Goal: Book appointment/travel/reservation

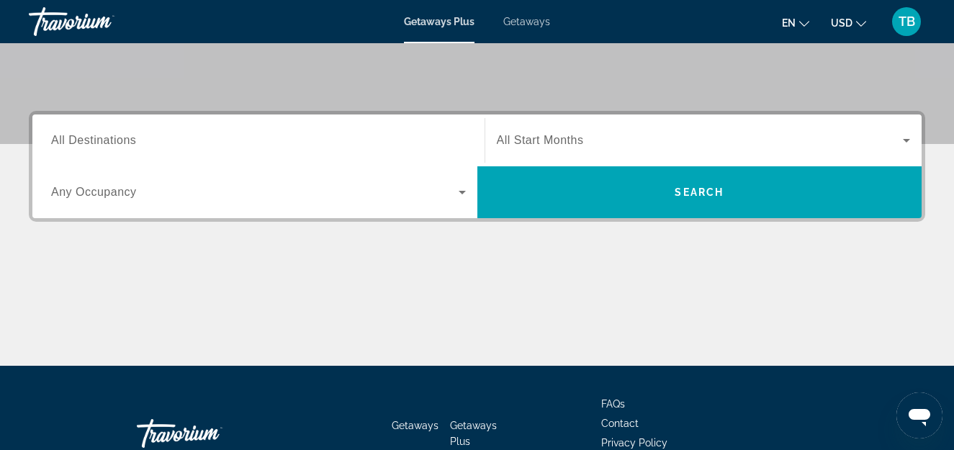
scroll to position [297, 0]
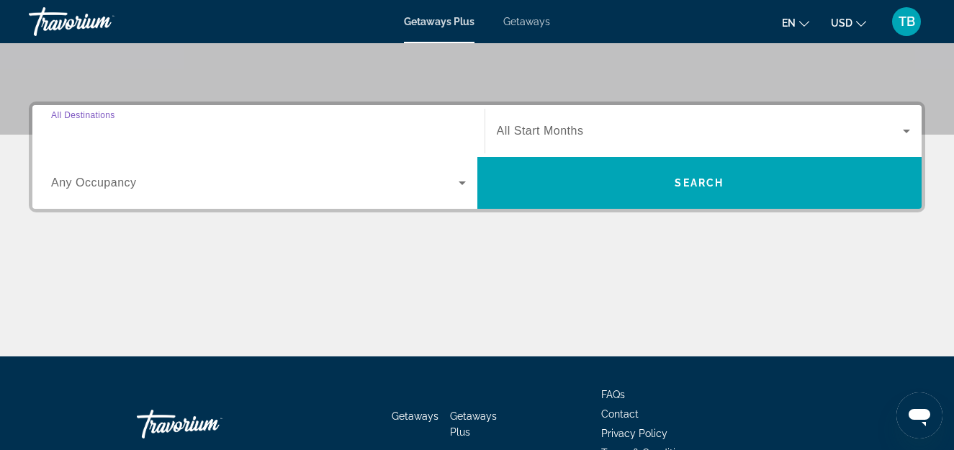
click at [159, 128] on input "Destination All Destinations" at bounding box center [258, 131] width 415 height 17
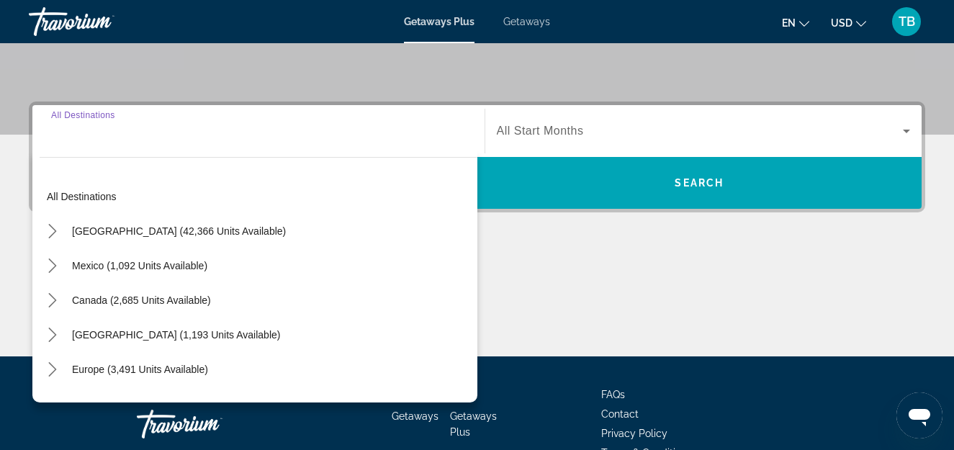
scroll to position [352, 0]
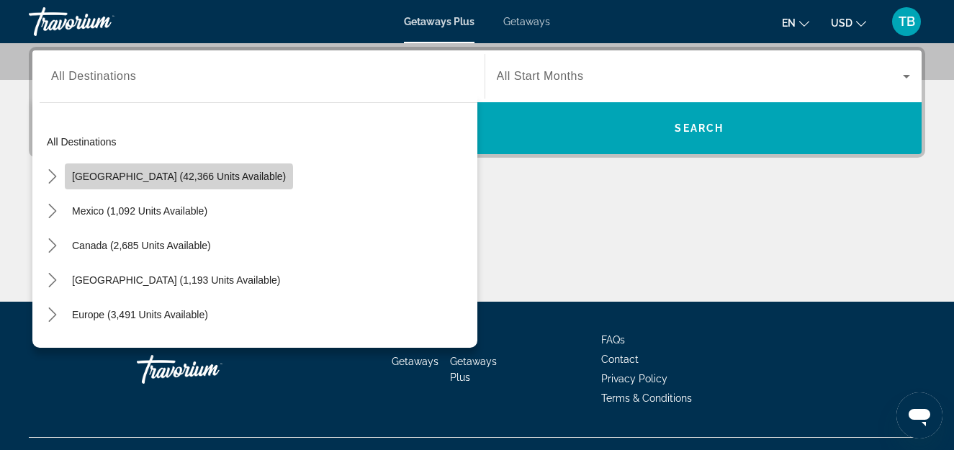
click at [179, 180] on span "[GEOGRAPHIC_DATA] (42,366 units available)" at bounding box center [179, 177] width 214 height 12
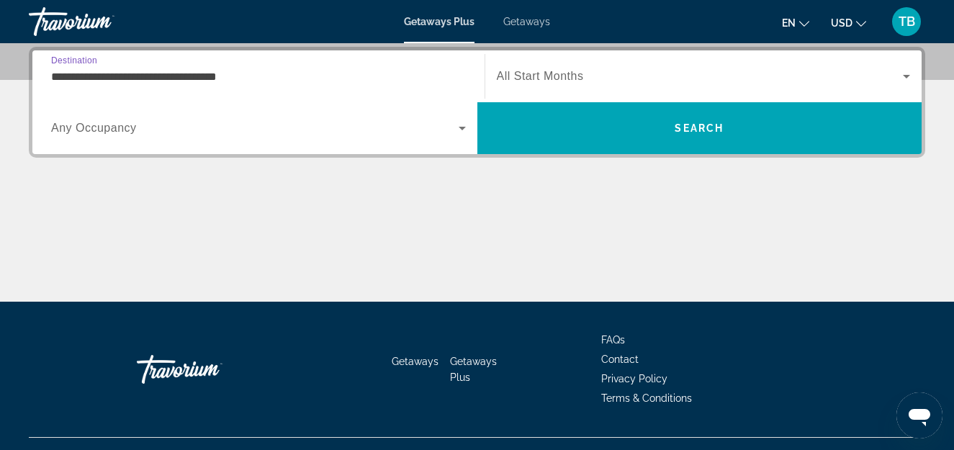
click at [186, 81] on input "**********" at bounding box center [258, 76] width 415 height 17
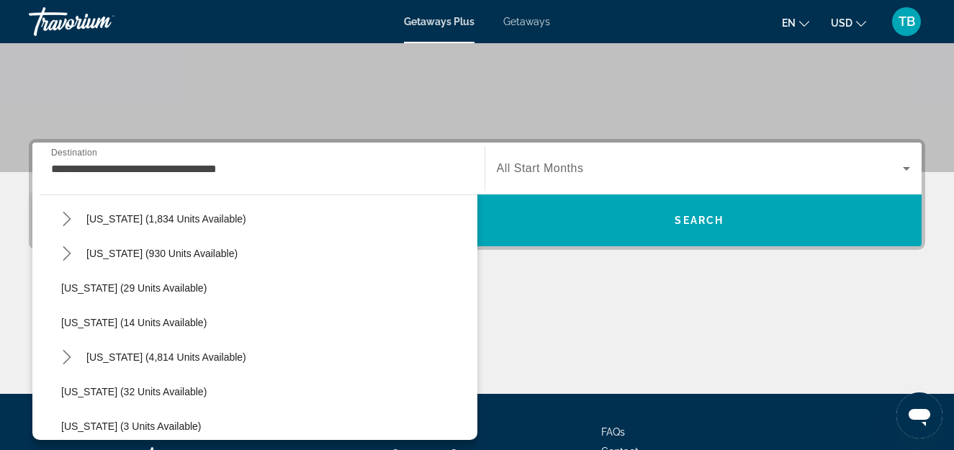
scroll to position [212, 0]
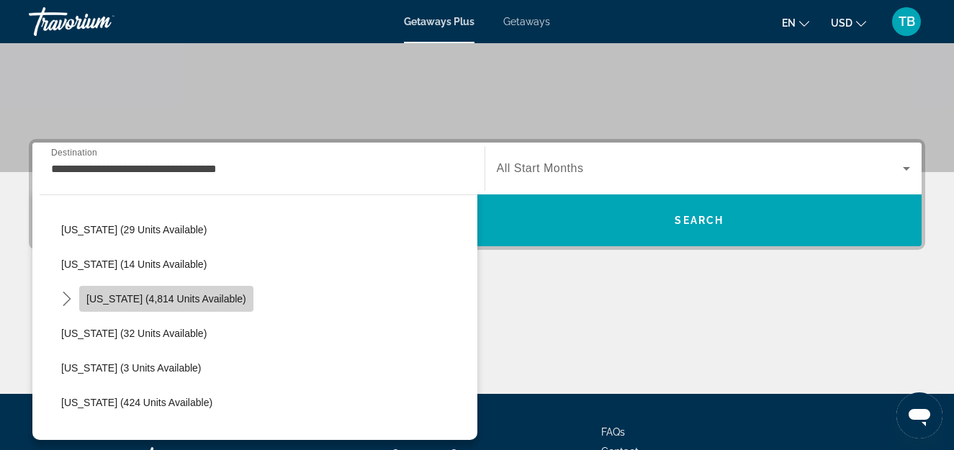
click at [194, 300] on span "[US_STATE] (4,814 units available)" at bounding box center [166, 299] width 160 height 12
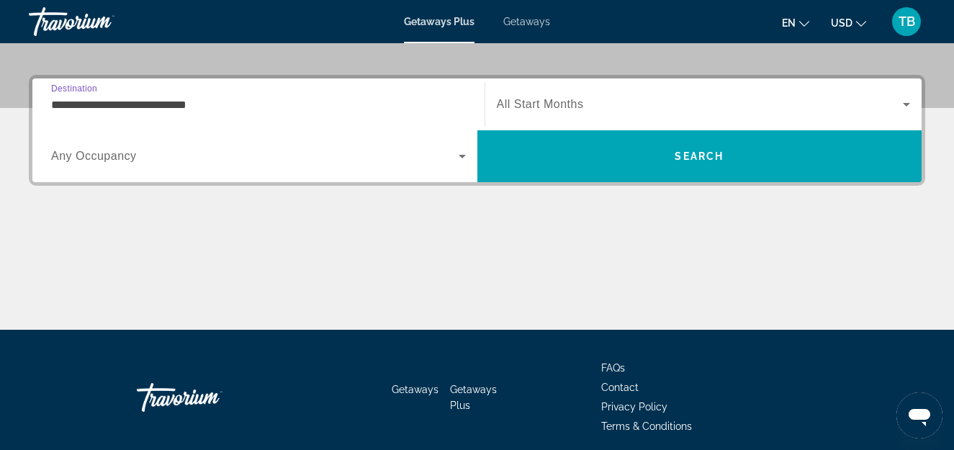
scroll to position [352, 0]
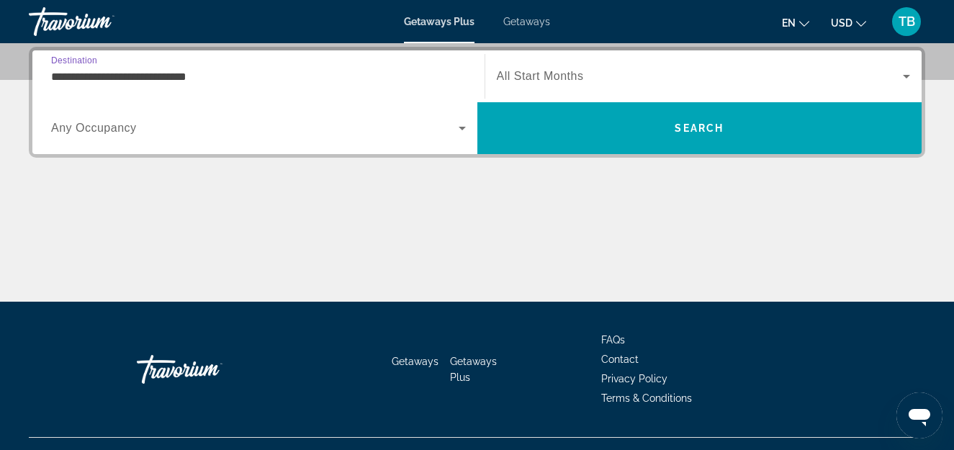
click at [131, 134] on span "Any Occupancy" at bounding box center [94, 128] width 86 height 12
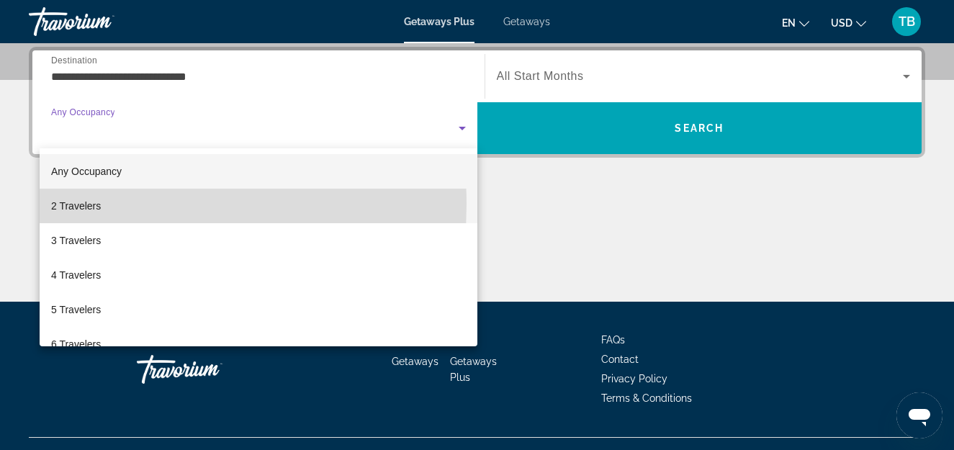
click at [90, 204] on span "2 Travelers" at bounding box center [76, 205] width 50 height 17
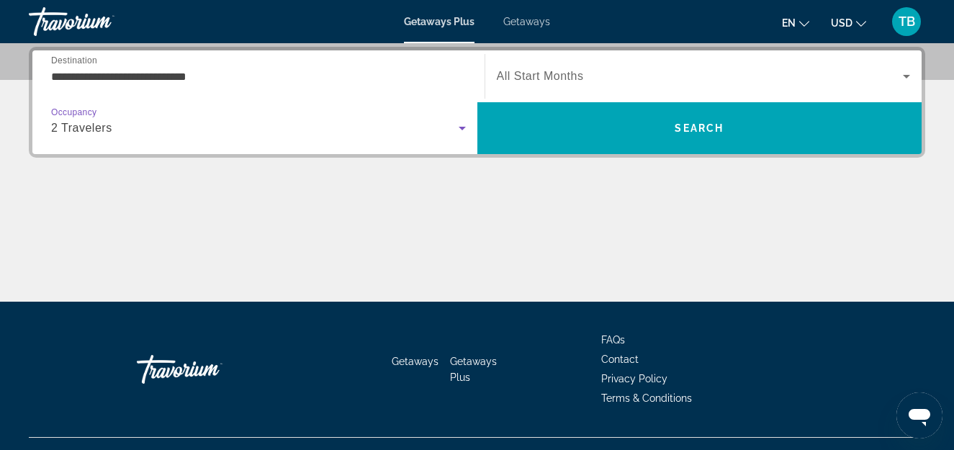
click at [466, 130] on icon "Search widget" at bounding box center [462, 128] width 17 height 17
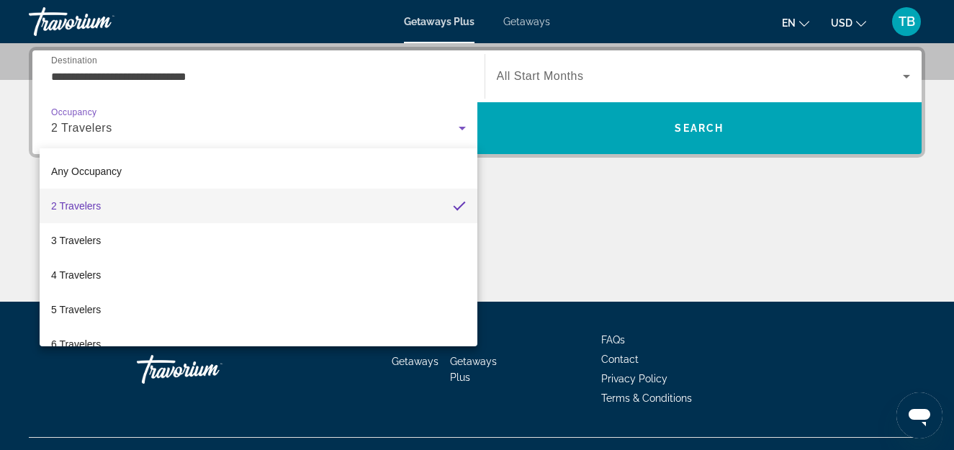
click at [88, 76] on div at bounding box center [477, 225] width 954 height 450
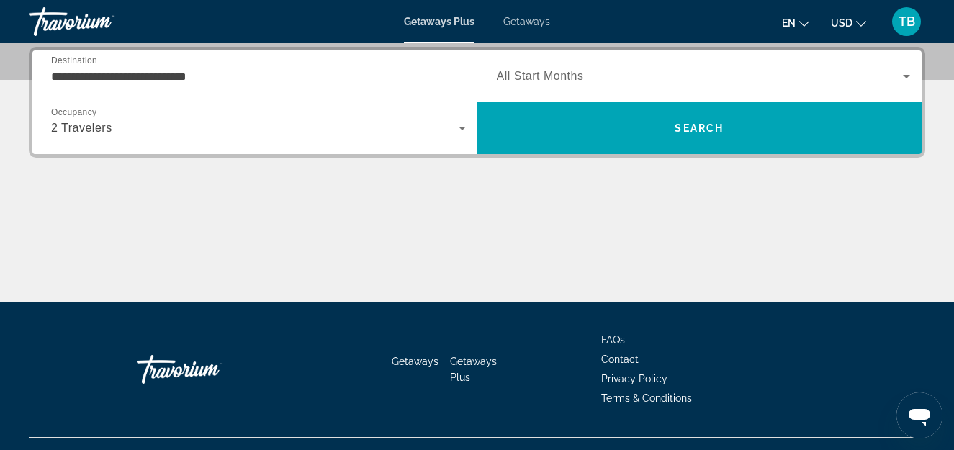
click at [88, 76] on input "**********" at bounding box center [258, 76] width 415 height 17
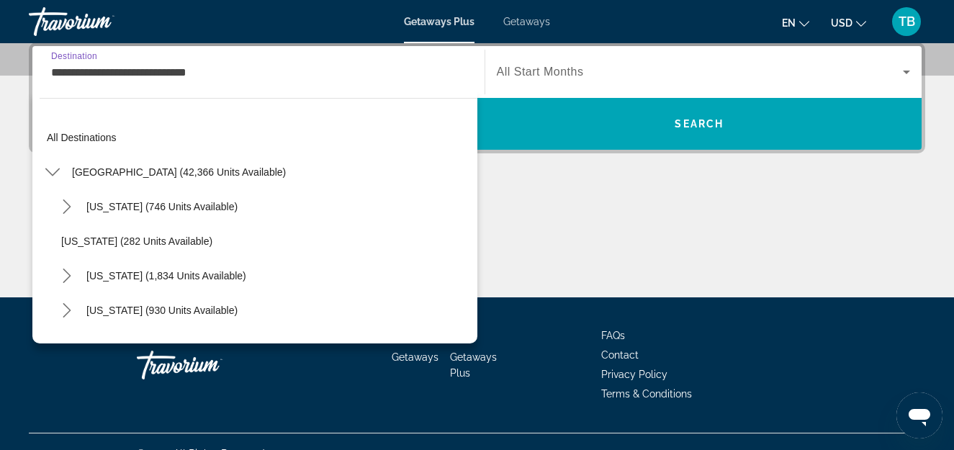
scroll to position [189, 0]
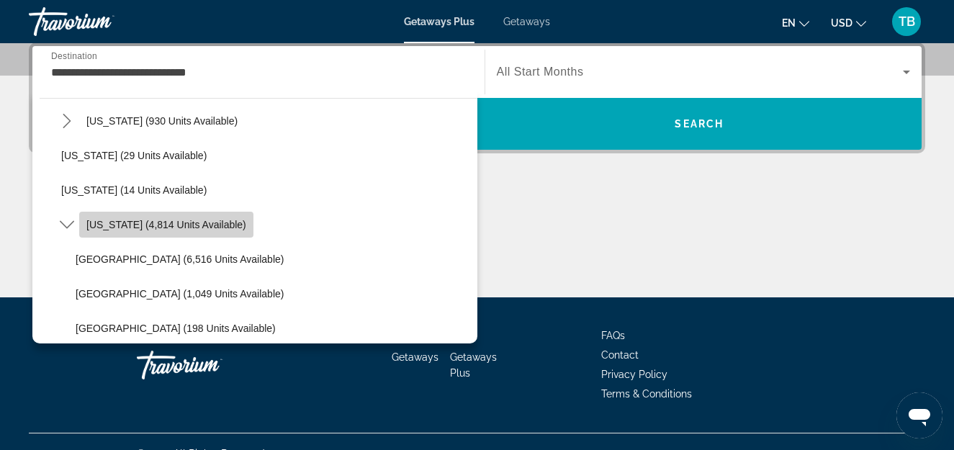
click at [181, 224] on span "[US_STATE] (4,814 units available)" at bounding box center [166, 225] width 160 height 12
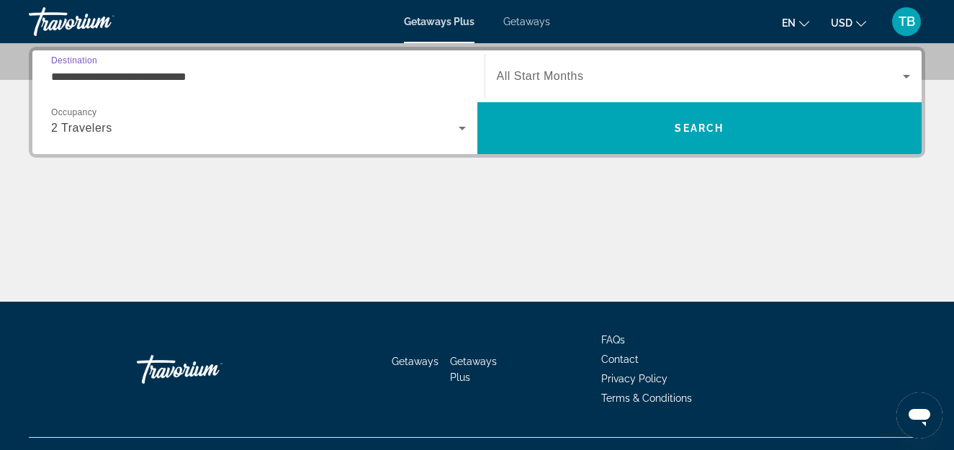
click at [125, 76] on input "**********" at bounding box center [258, 76] width 415 height 17
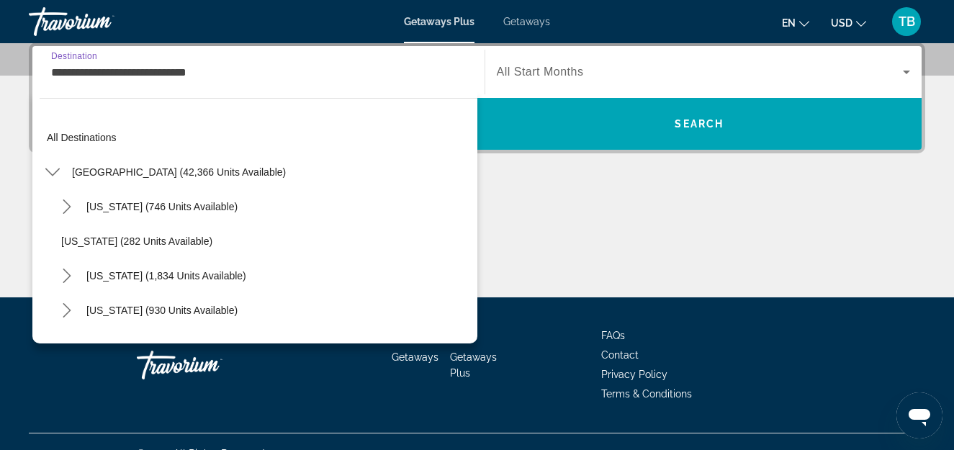
scroll to position [189, 0]
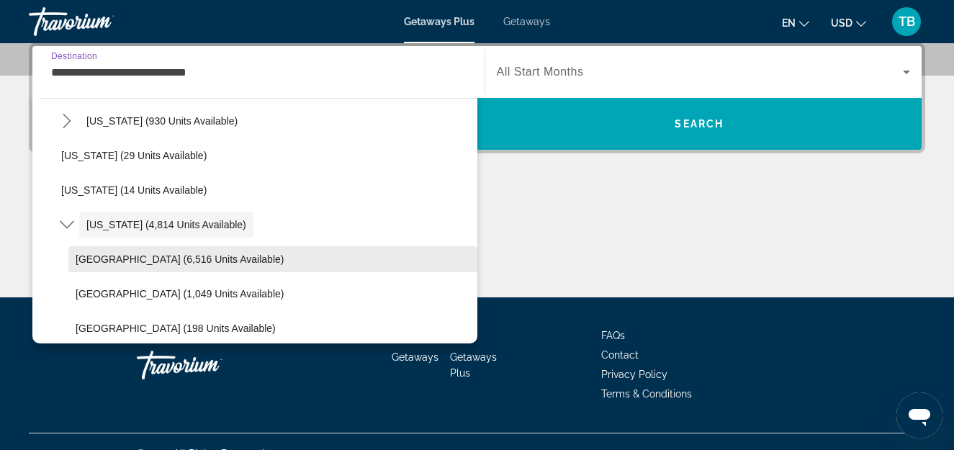
click at [187, 254] on span "[GEOGRAPHIC_DATA] (6,516 units available)" at bounding box center [180, 259] width 208 height 12
type input "**********"
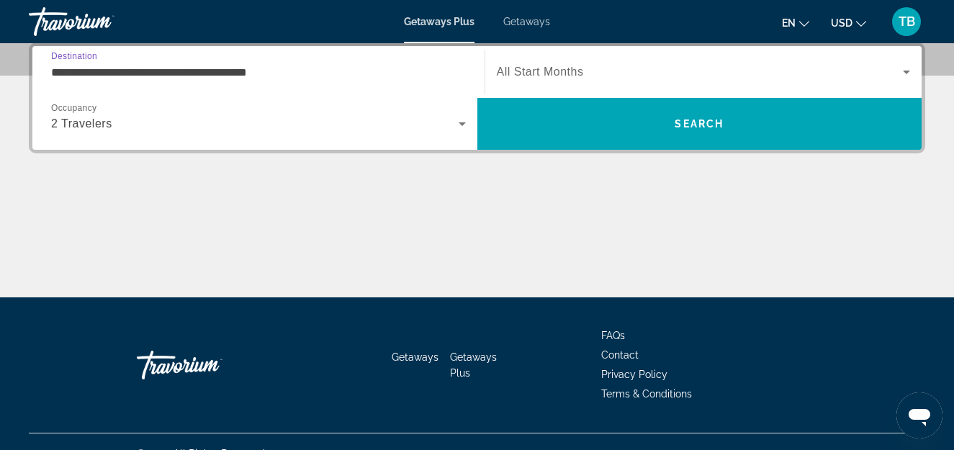
scroll to position [352, 0]
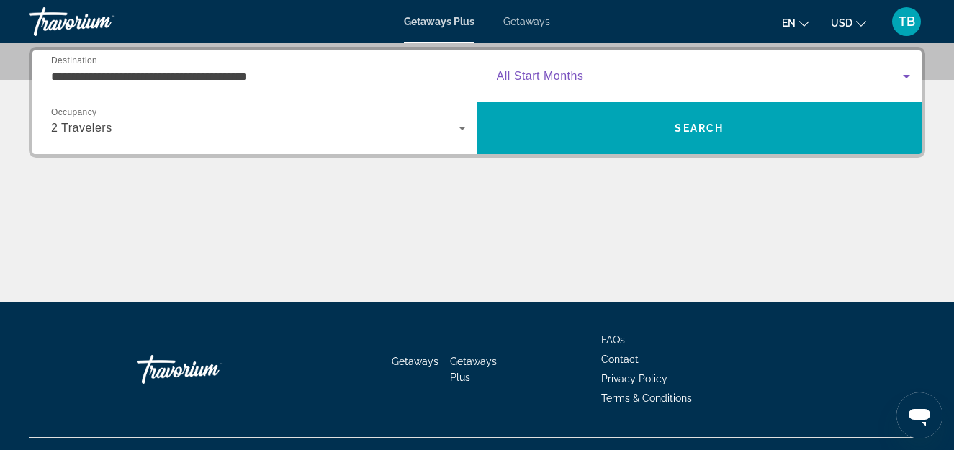
click at [905, 75] on icon "Search widget" at bounding box center [906, 77] width 7 height 4
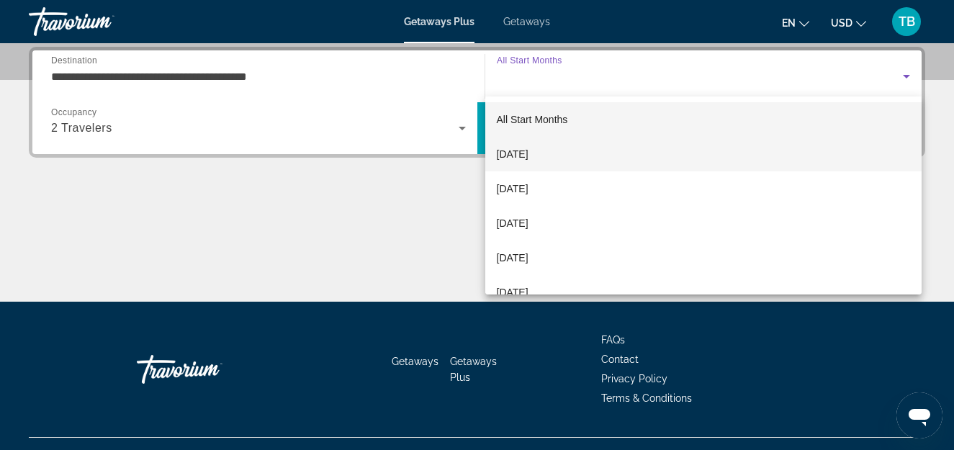
click at [529, 155] on span "[DATE]" at bounding box center [513, 153] width 32 height 17
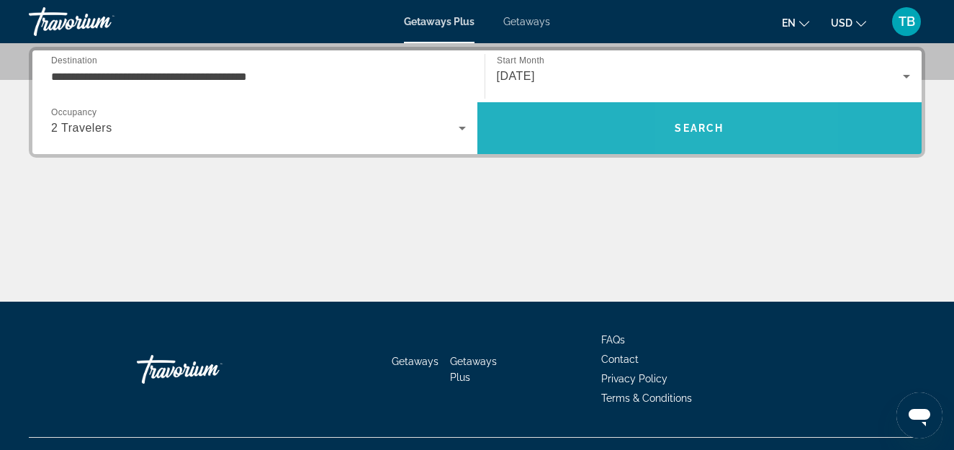
click at [698, 122] on span "Search" at bounding box center [699, 128] width 49 height 12
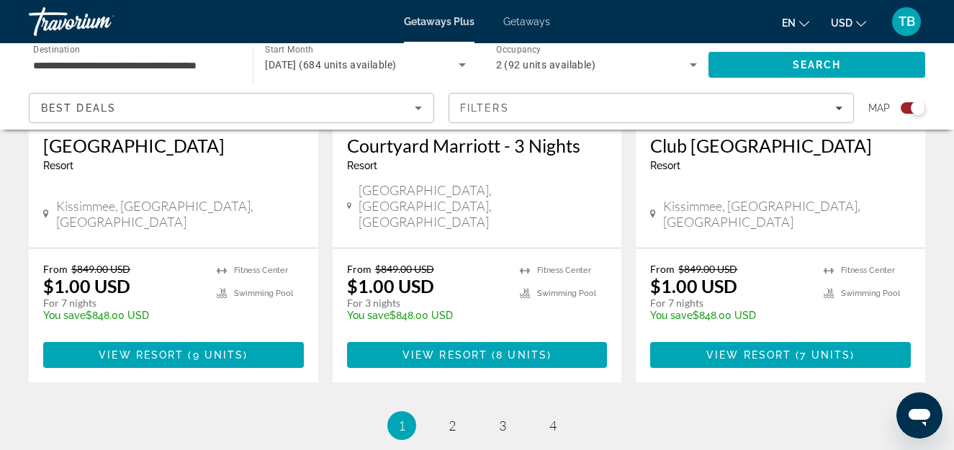
scroll to position [2456, 0]
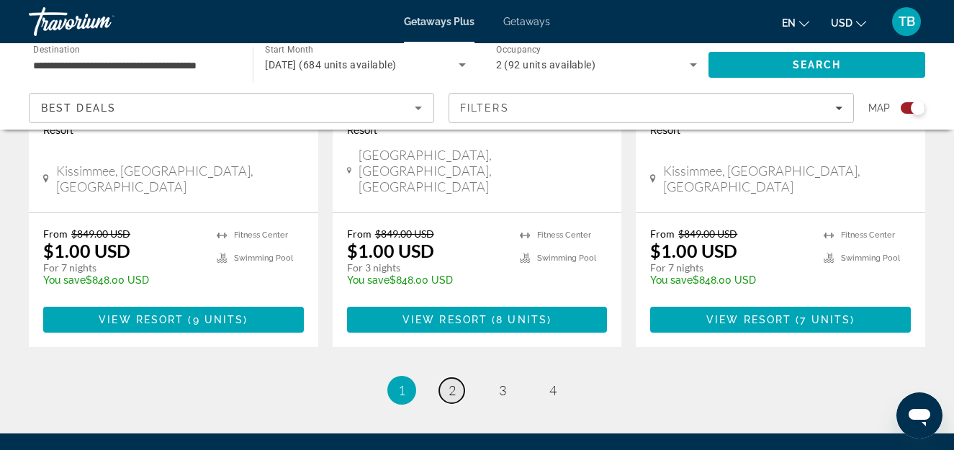
click at [454, 382] on span "2" at bounding box center [452, 390] width 7 height 16
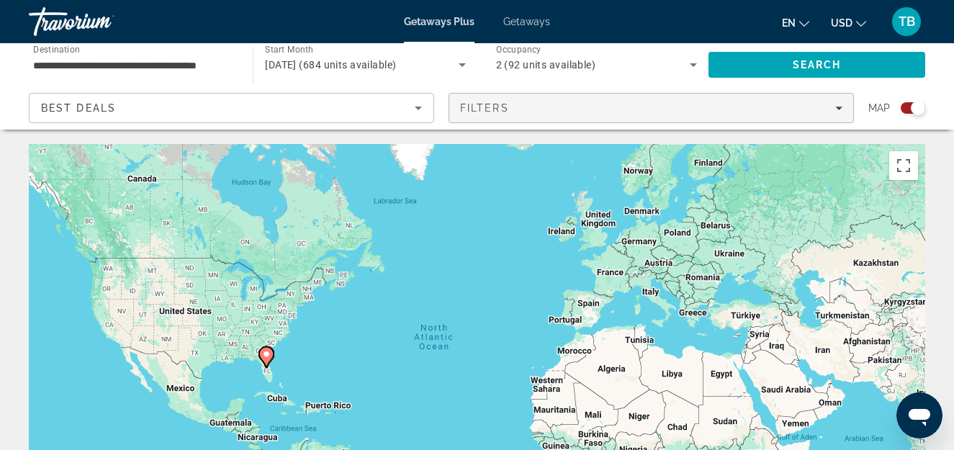
click at [838, 112] on div "Filters" at bounding box center [651, 108] width 382 height 12
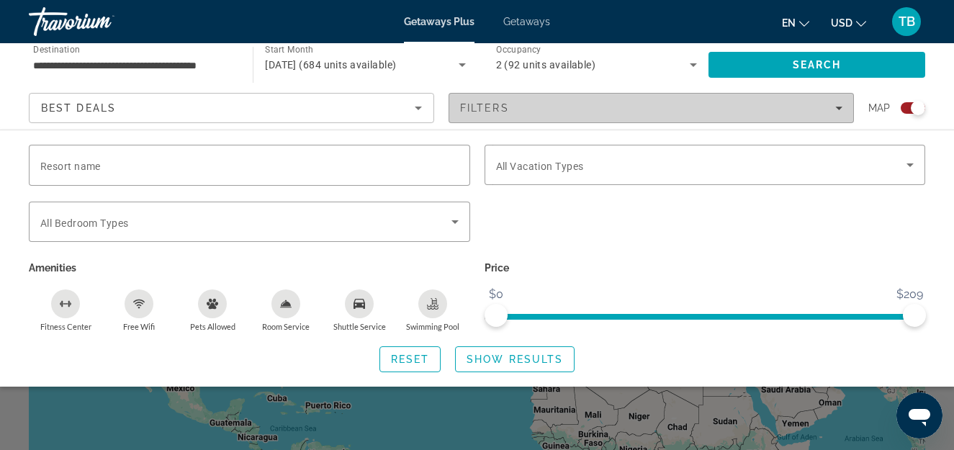
click at [838, 110] on icon "Filters" at bounding box center [838, 107] width 7 height 7
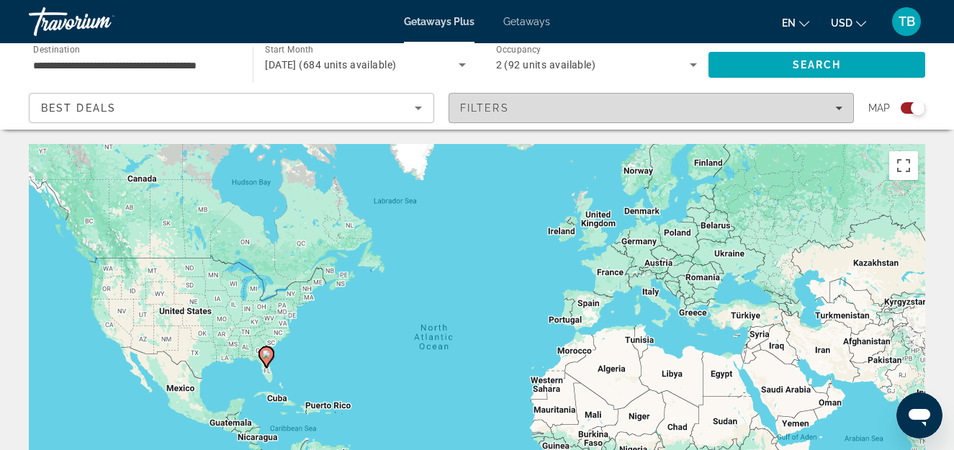
click at [838, 110] on icon "Filters" at bounding box center [838, 107] width 7 height 7
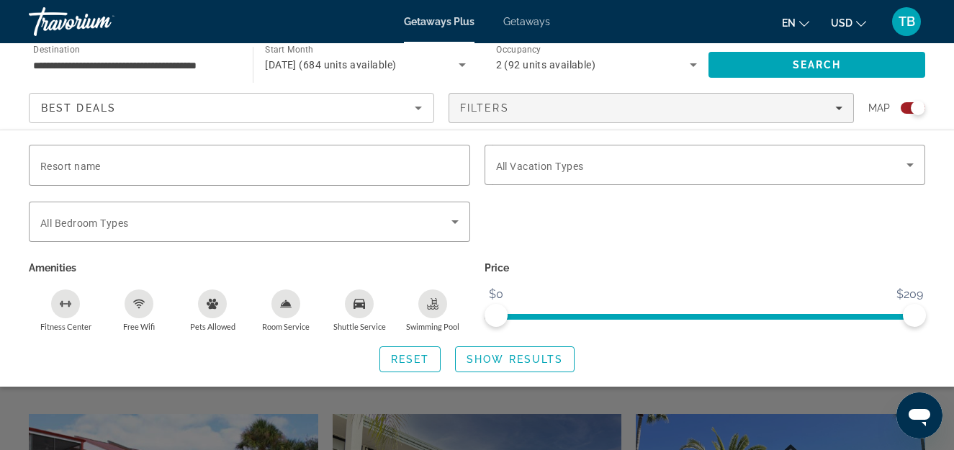
scroll to position [768, 0]
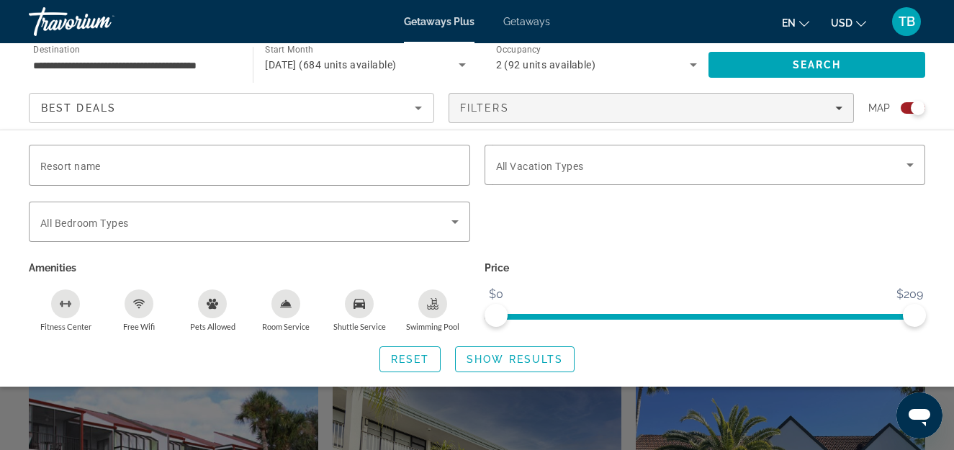
click at [908, 110] on div "Search widget" at bounding box center [913, 108] width 24 height 12
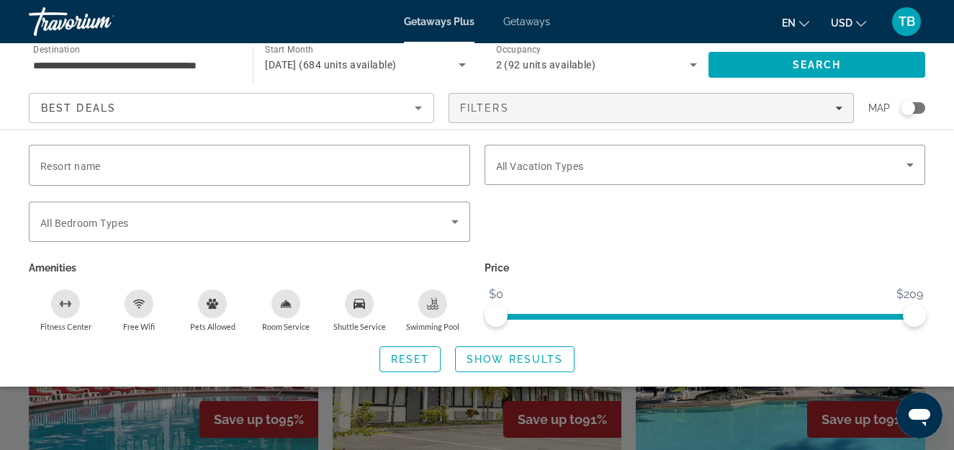
scroll to position [495, 0]
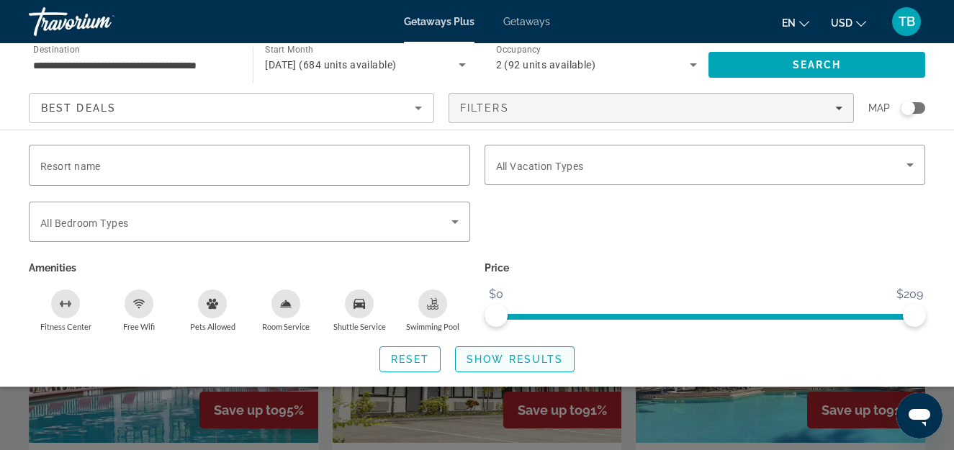
click at [493, 361] on span "Show Results" at bounding box center [515, 360] width 97 height 12
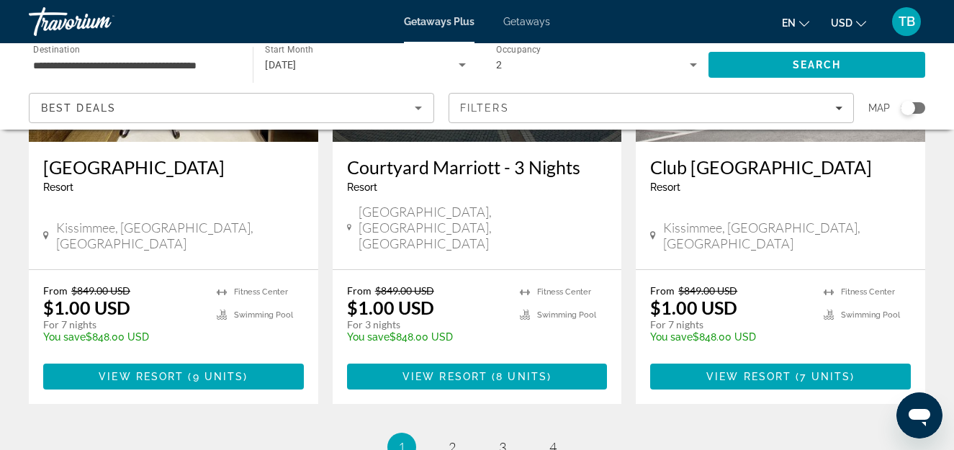
scroll to position [1981, 0]
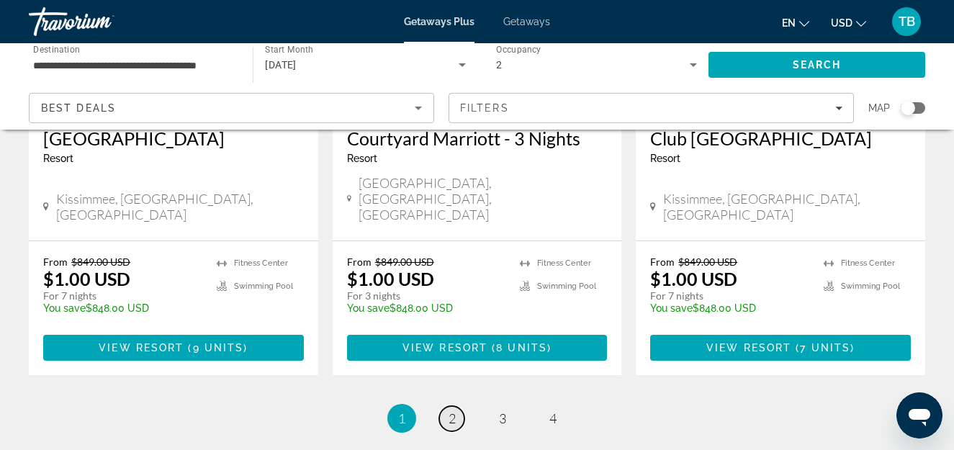
click at [447, 406] on link "page 2" at bounding box center [451, 418] width 25 height 25
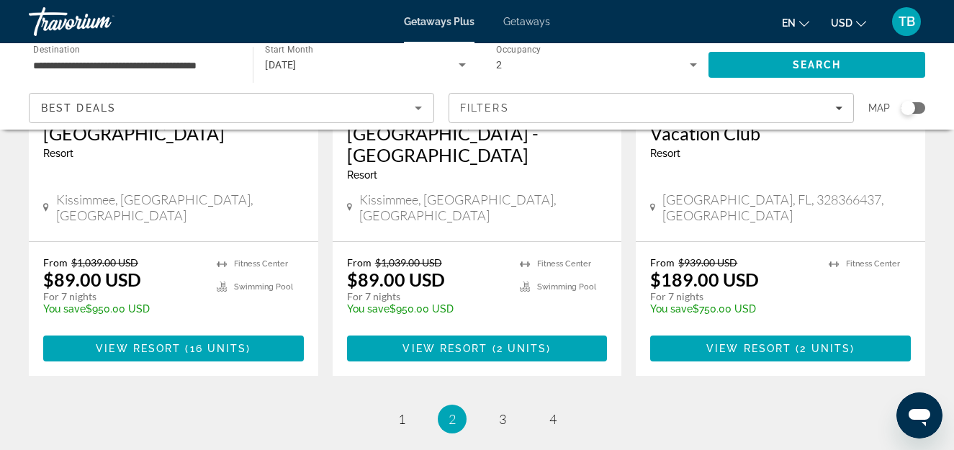
scroll to position [2009, 0]
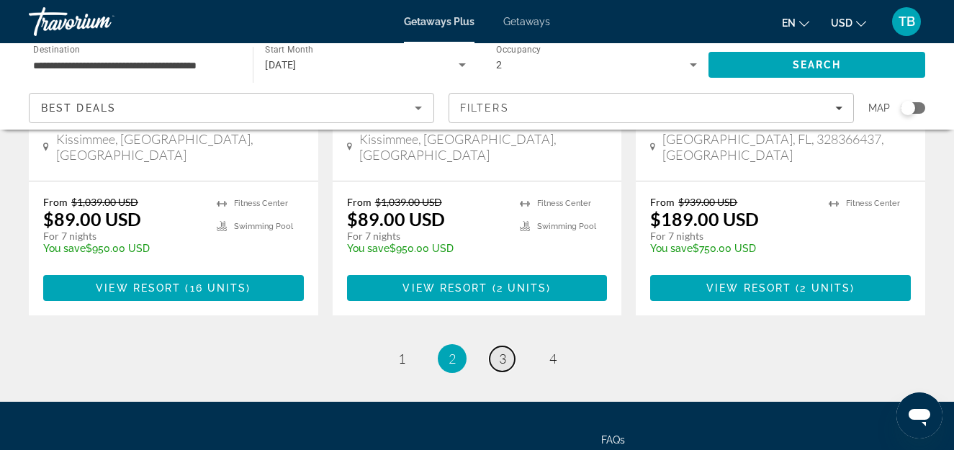
click at [503, 351] on span "3" at bounding box center [502, 359] width 7 height 16
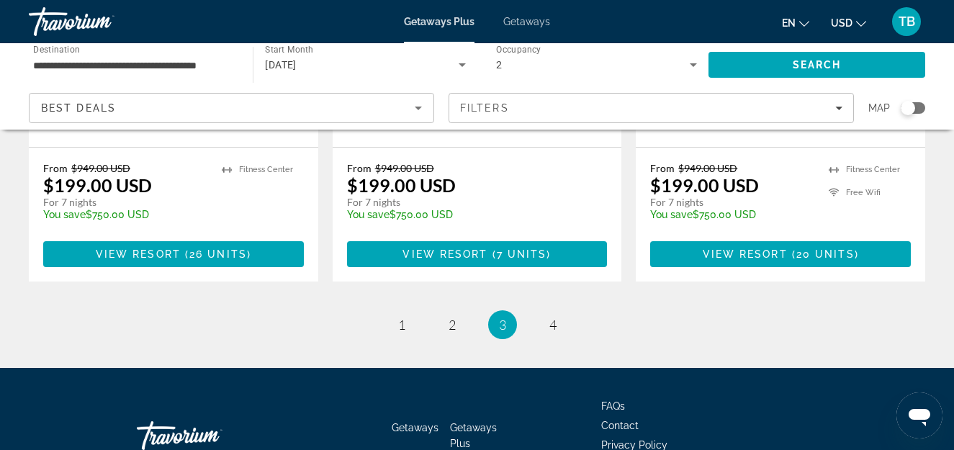
scroll to position [2009, 0]
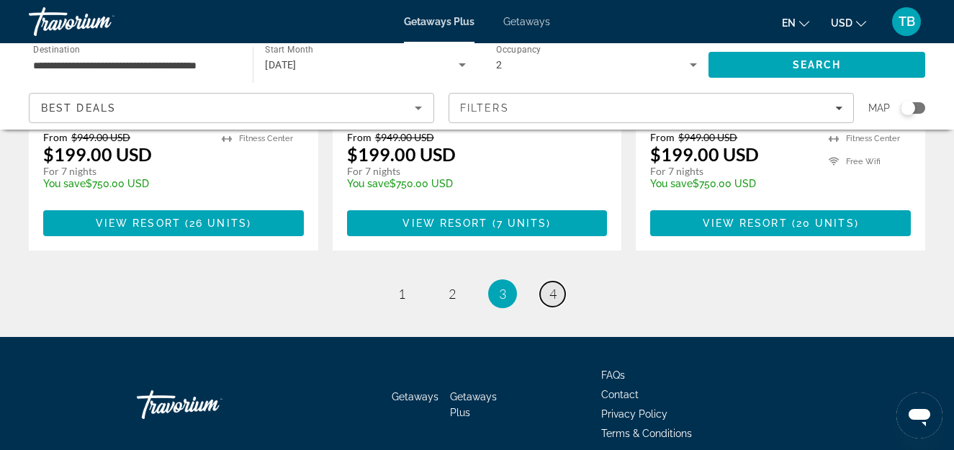
click at [551, 286] on span "4" at bounding box center [552, 294] width 7 height 16
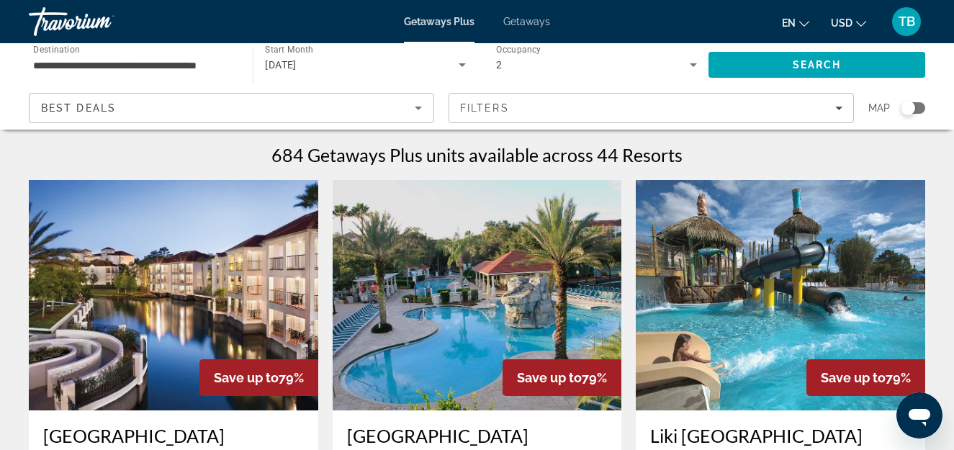
click at [202, 68] on input "**********" at bounding box center [133, 65] width 201 height 17
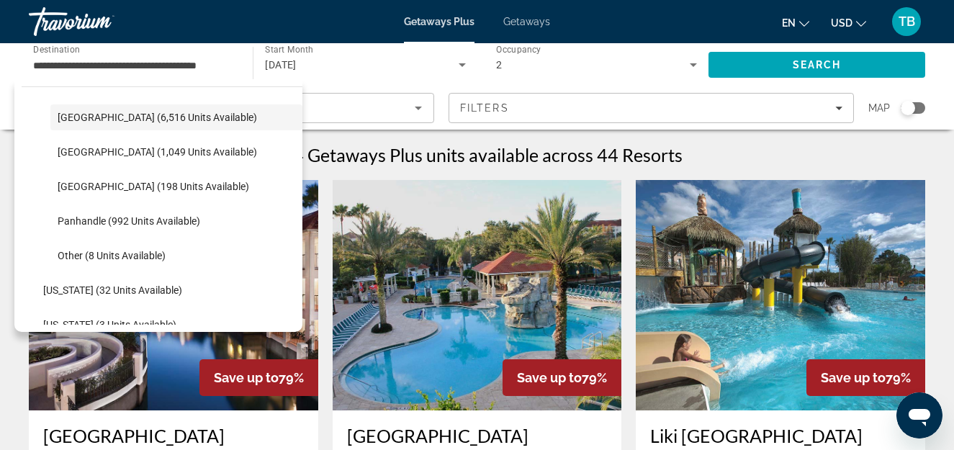
scroll to position [359, 0]
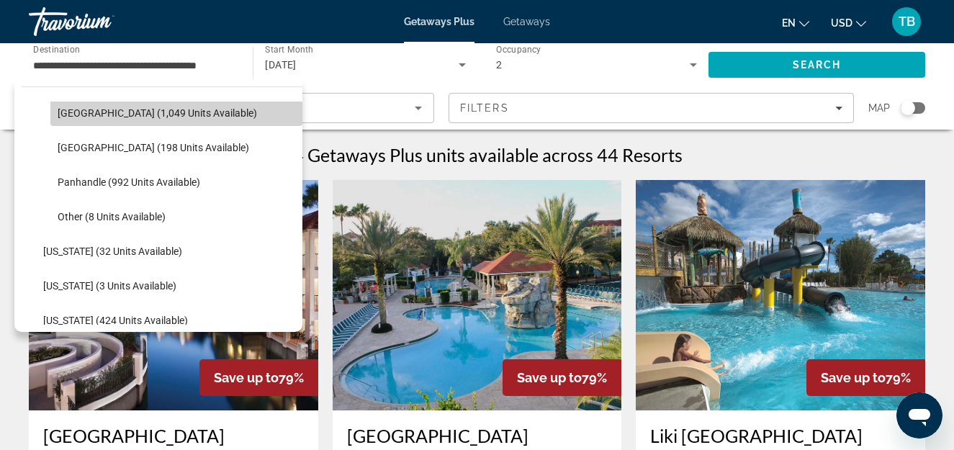
click at [184, 116] on span "[GEOGRAPHIC_DATA] (1,049 units available)" at bounding box center [157, 113] width 199 height 12
type input "**********"
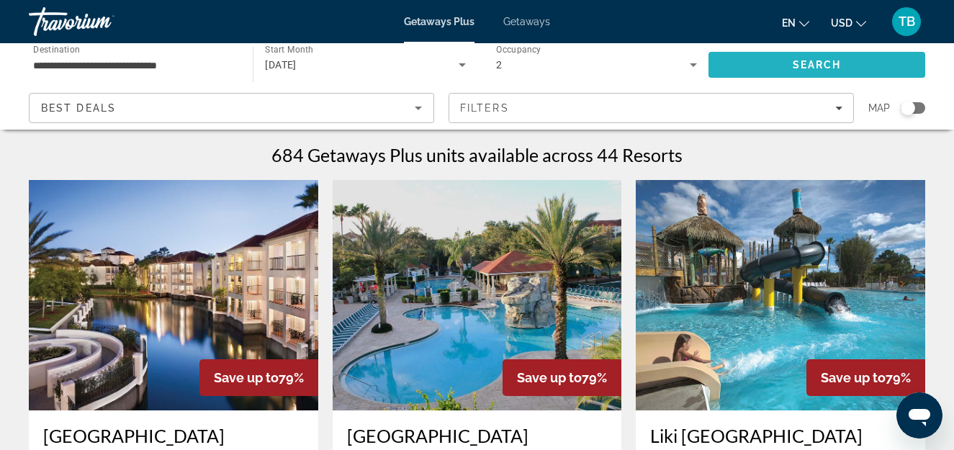
click at [820, 58] on span "Search" at bounding box center [817, 65] width 217 height 35
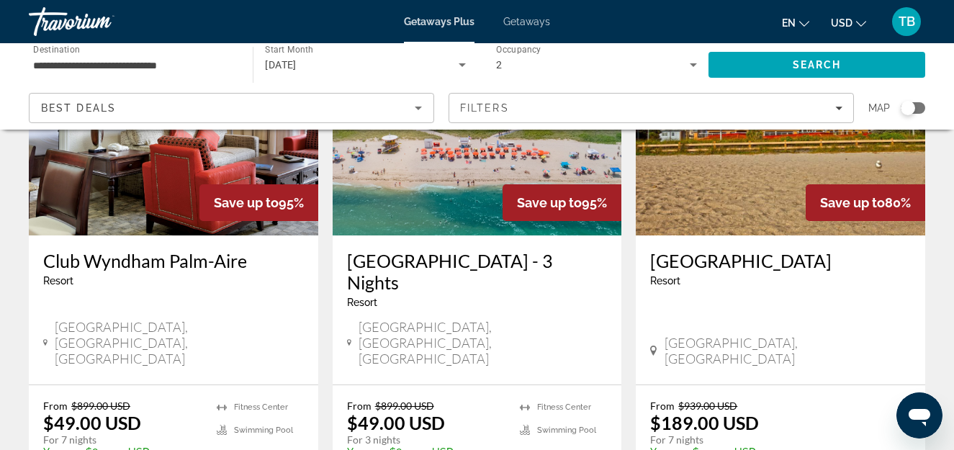
scroll to position [711, 0]
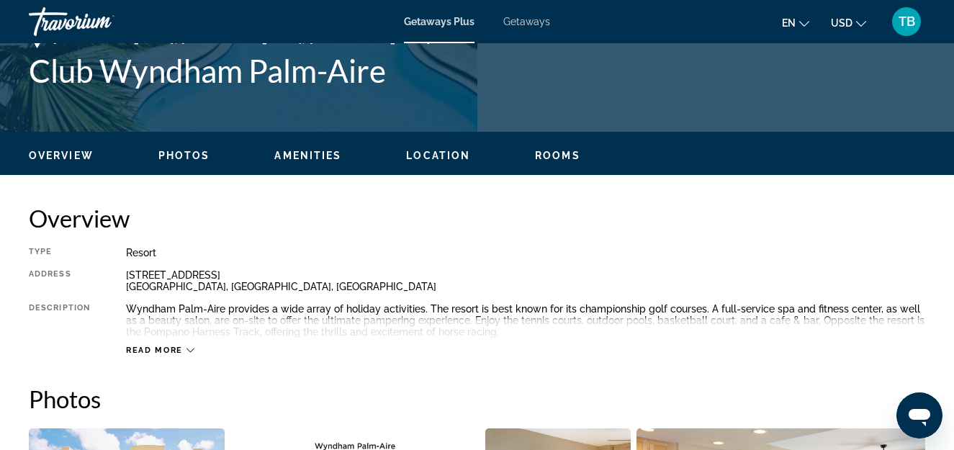
scroll to position [653, 0]
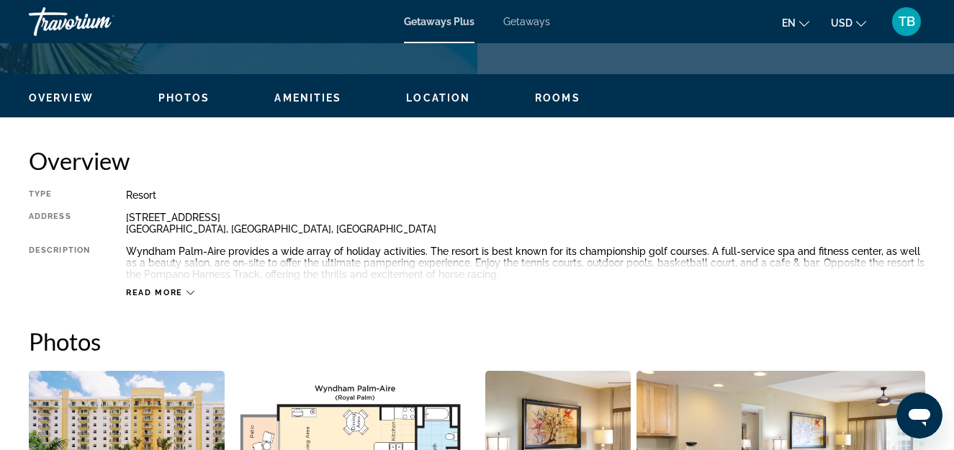
click at [187, 295] on icon "Main content" at bounding box center [191, 293] width 8 height 8
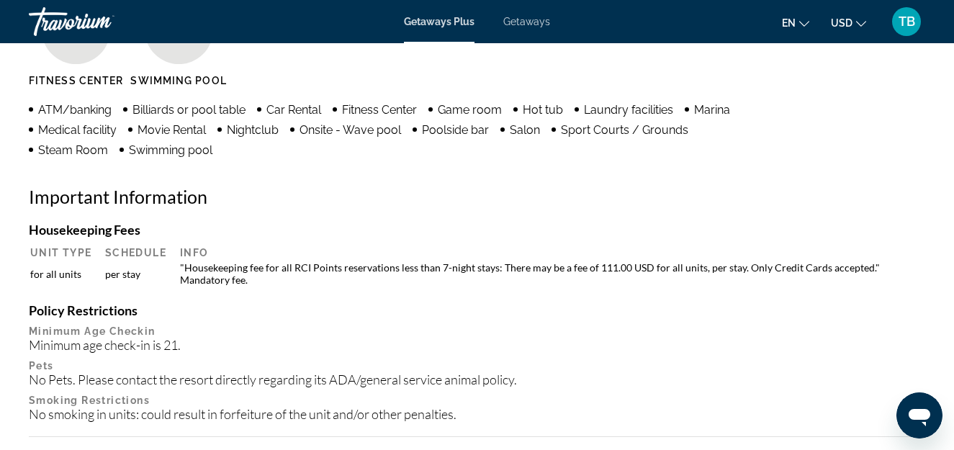
scroll to position [1433, 0]
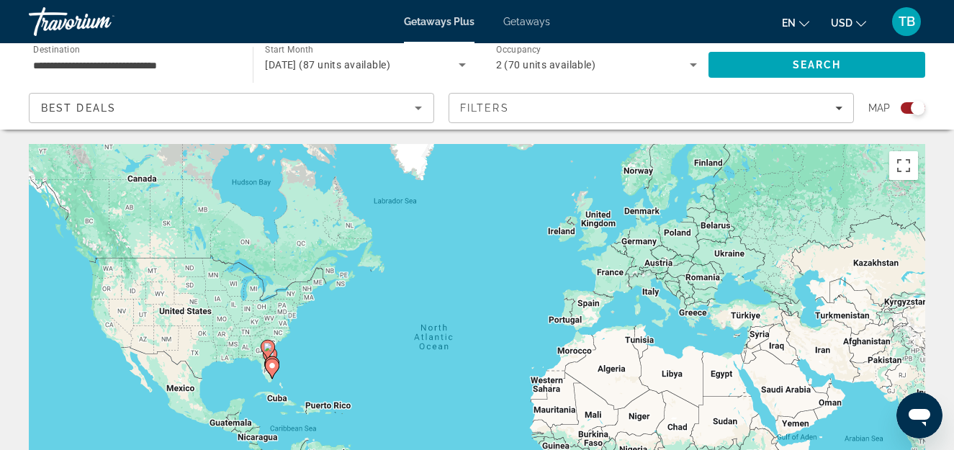
click at [916, 109] on div "Search widget" at bounding box center [918, 108] width 14 height 14
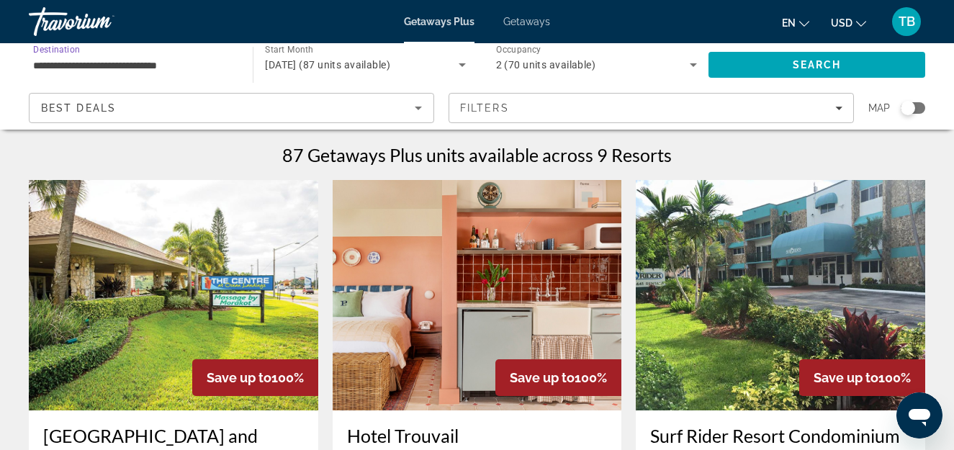
click at [110, 63] on input "**********" at bounding box center [133, 65] width 201 height 17
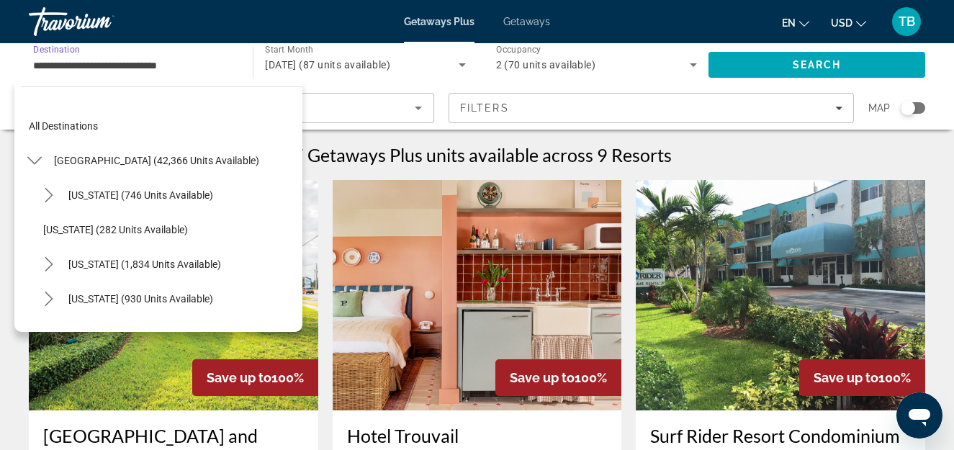
scroll to position [259, 0]
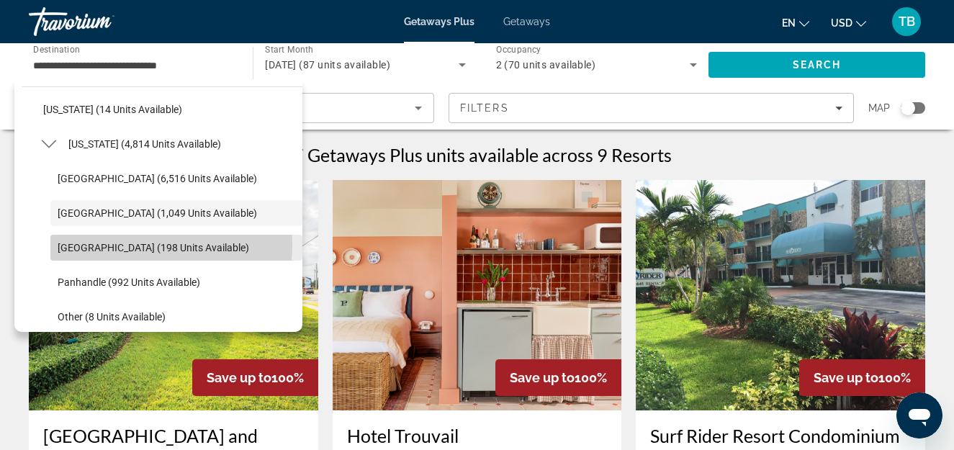
click at [141, 245] on span "[GEOGRAPHIC_DATA] (198 units available)" at bounding box center [154, 248] width 192 height 12
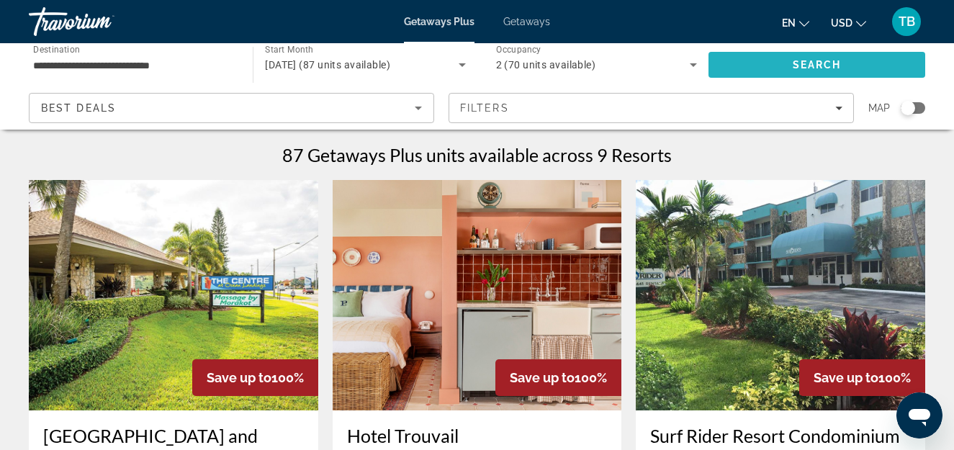
click at [821, 60] on span "Search" at bounding box center [817, 65] width 49 height 12
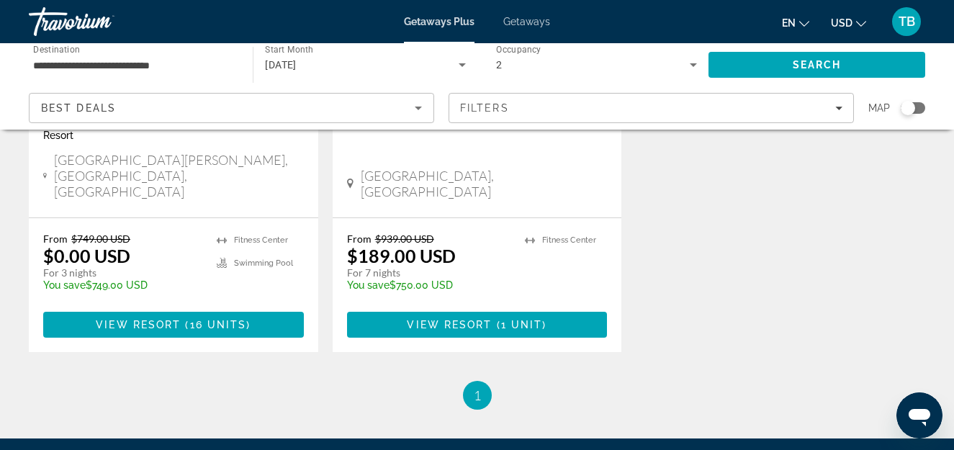
scroll to position [423, 0]
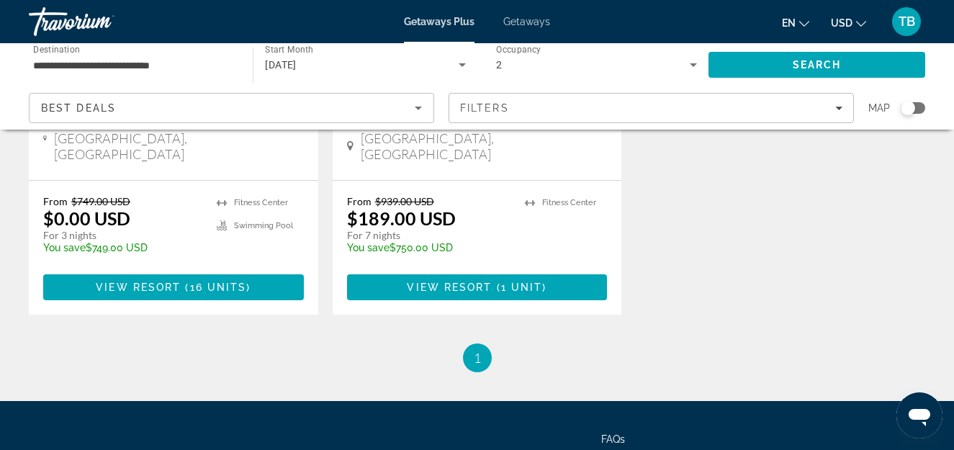
click at [99, 64] on input "**********" at bounding box center [133, 65] width 201 height 17
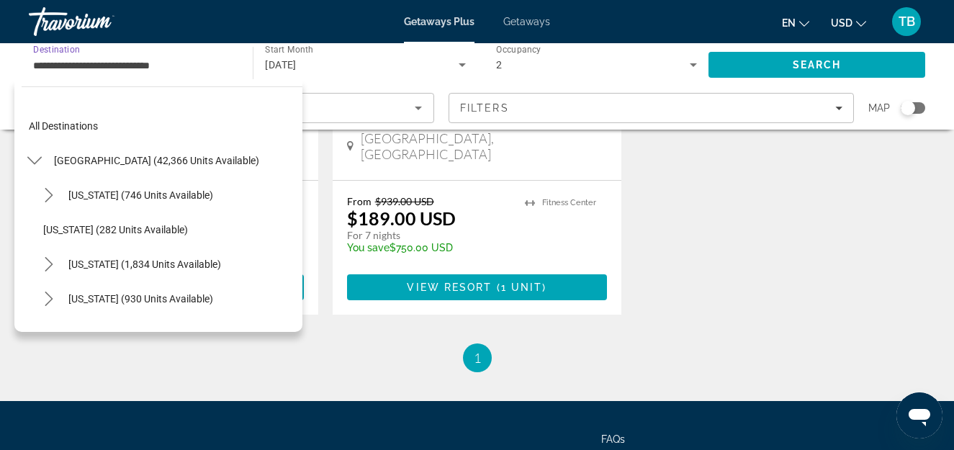
scroll to position [293, 0]
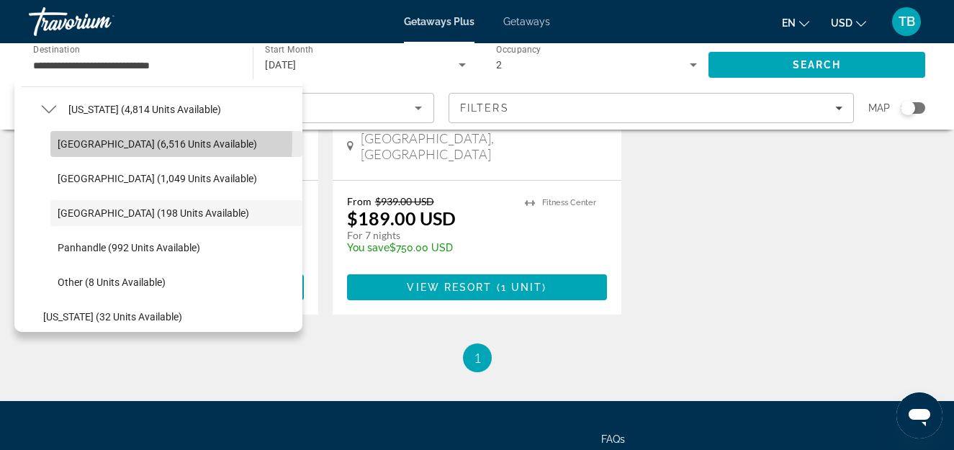
drag, startPoint x: 99, startPoint y: 64, endPoint x: 68, endPoint y: 140, distance: 82.0
click at [68, 140] on span "[GEOGRAPHIC_DATA] (6,516 units available)" at bounding box center [157, 144] width 199 height 12
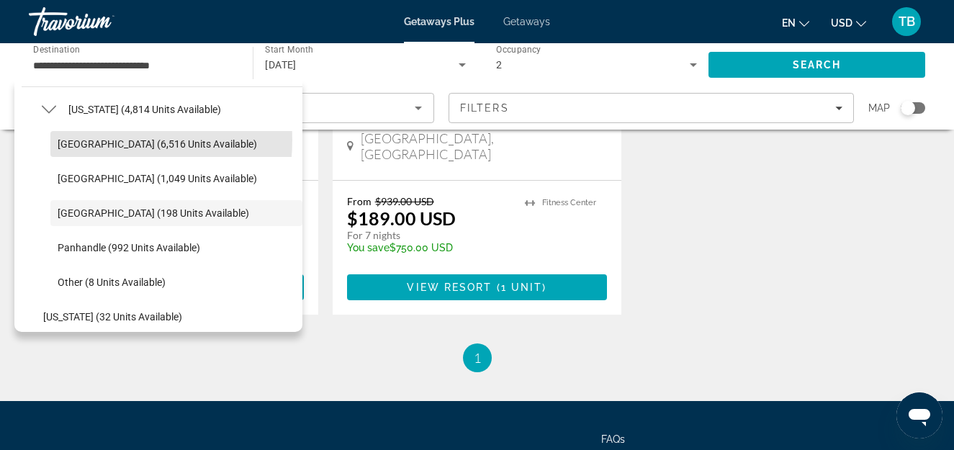
type input "**********"
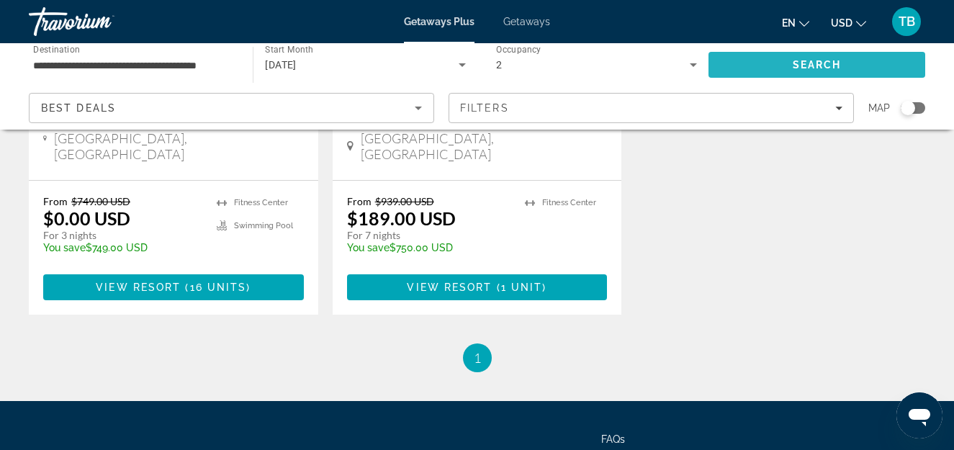
click at [801, 60] on span "Search" at bounding box center [817, 65] width 49 height 12
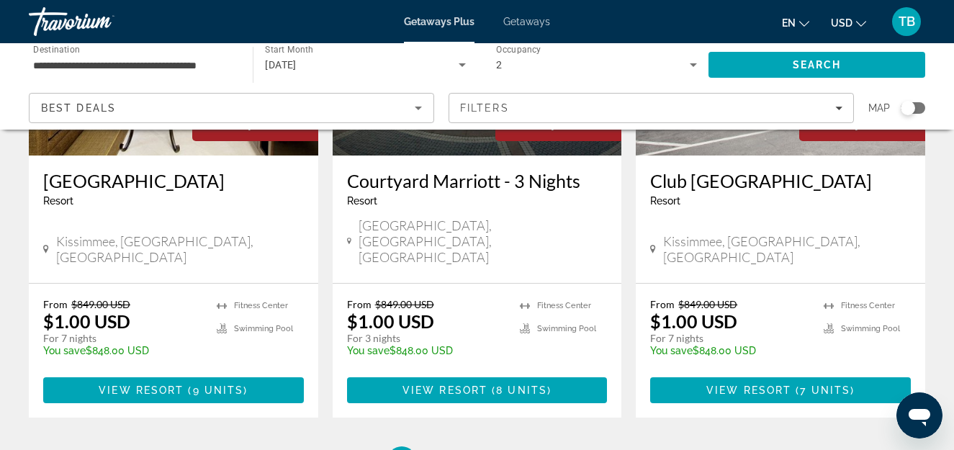
scroll to position [2009, 0]
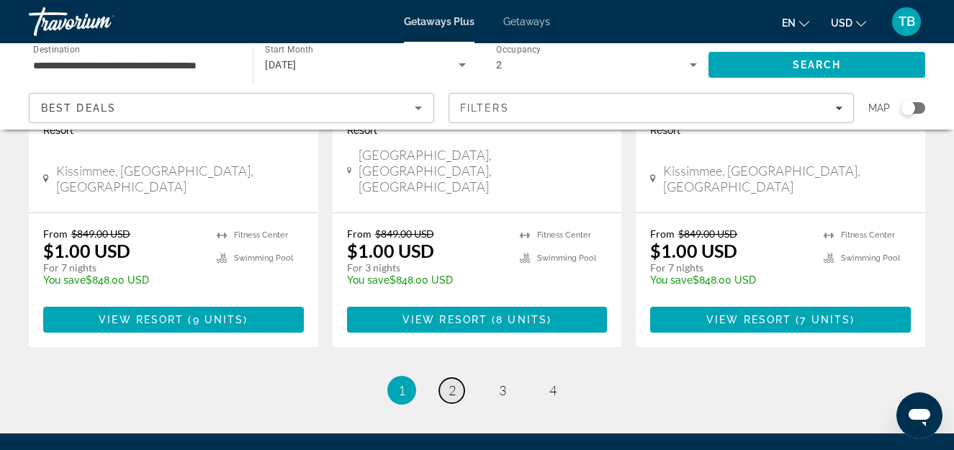
click at [450, 382] on span "2" at bounding box center [452, 390] width 7 height 16
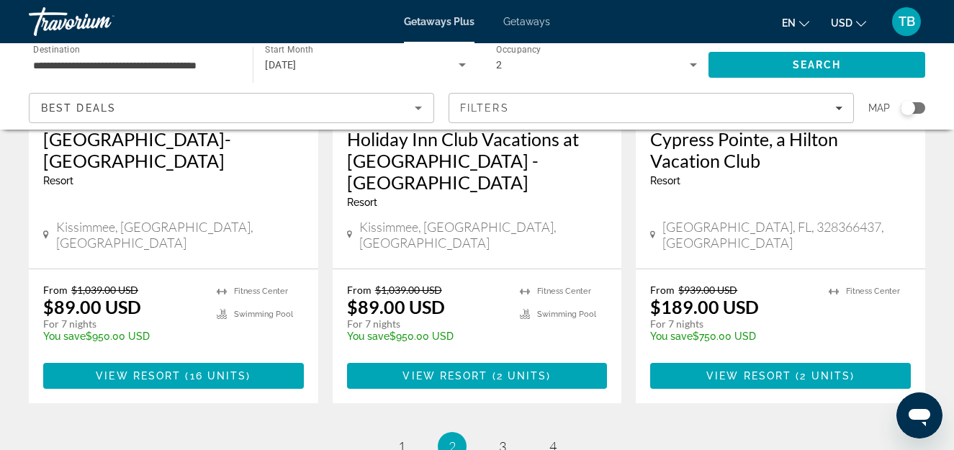
scroll to position [1988, 0]
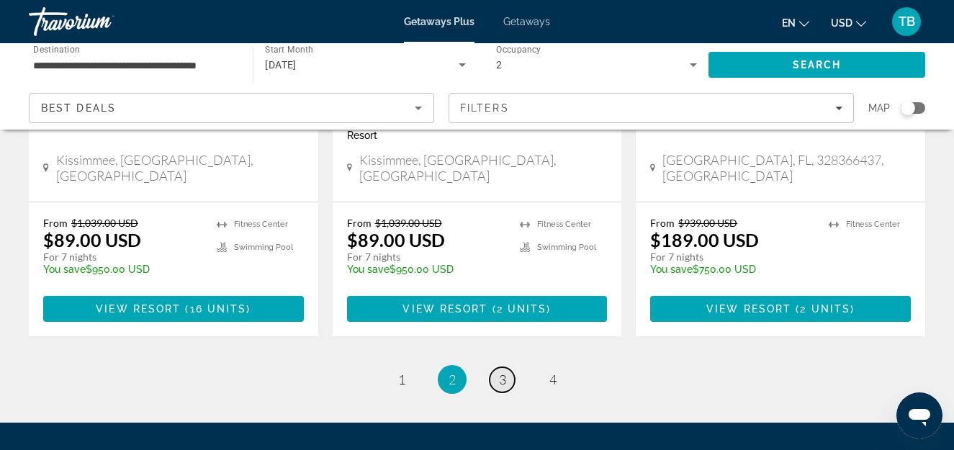
click at [497, 367] on link "page 3" at bounding box center [502, 379] width 25 height 25
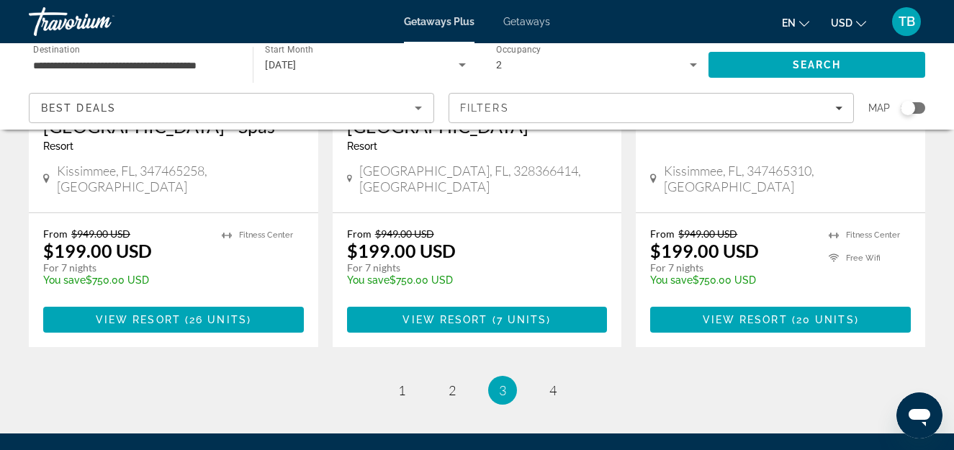
scroll to position [1970, 0]
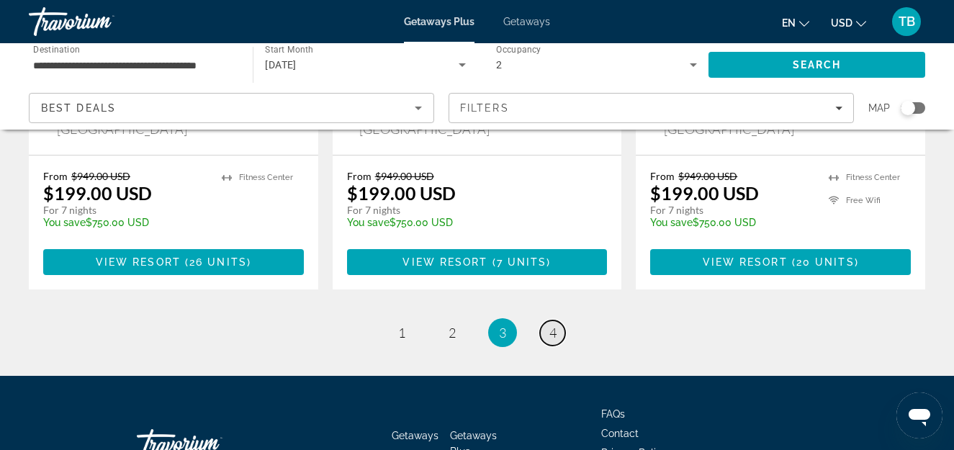
click at [555, 325] on span "4" at bounding box center [552, 333] width 7 height 16
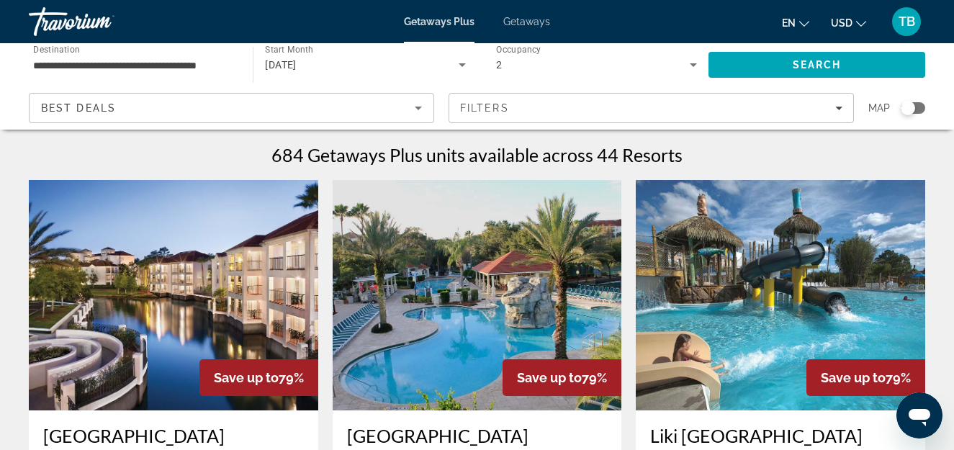
click at [526, 18] on span "Getaways" at bounding box center [526, 22] width 47 height 12
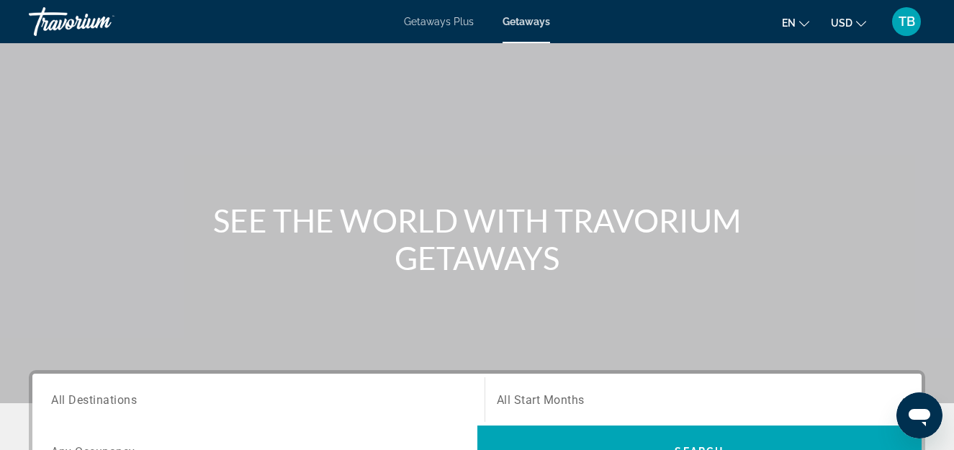
scroll to position [278, 0]
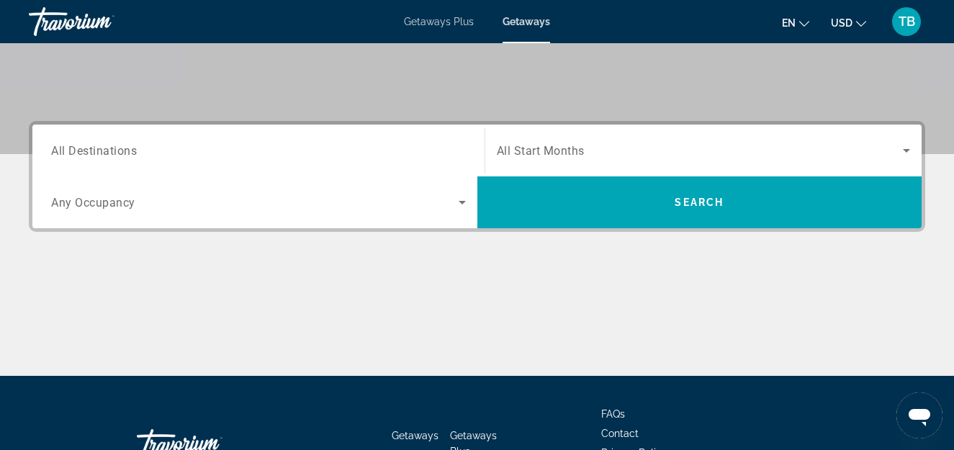
click at [159, 156] on input "Destination All Destinations" at bounding box center [258, 151] width 415 height 17
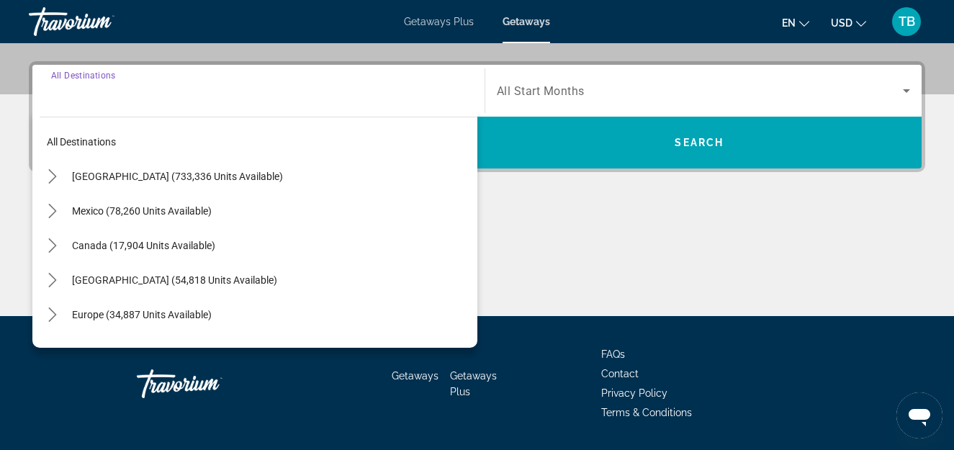
scroll to position [352, 0]
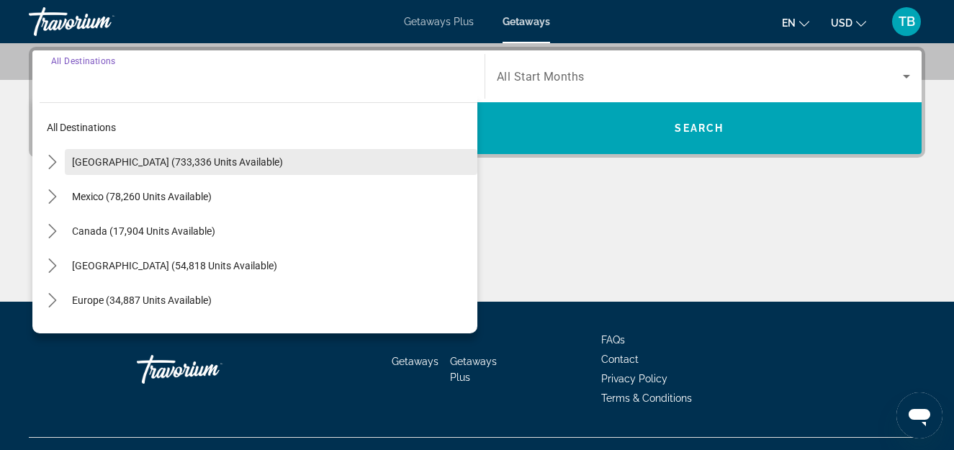
click at [159, 162] on span "[GEOGRAPHIC_DATA] (733,336 units available)" at bounding box center [177, 162] width 211 height 12
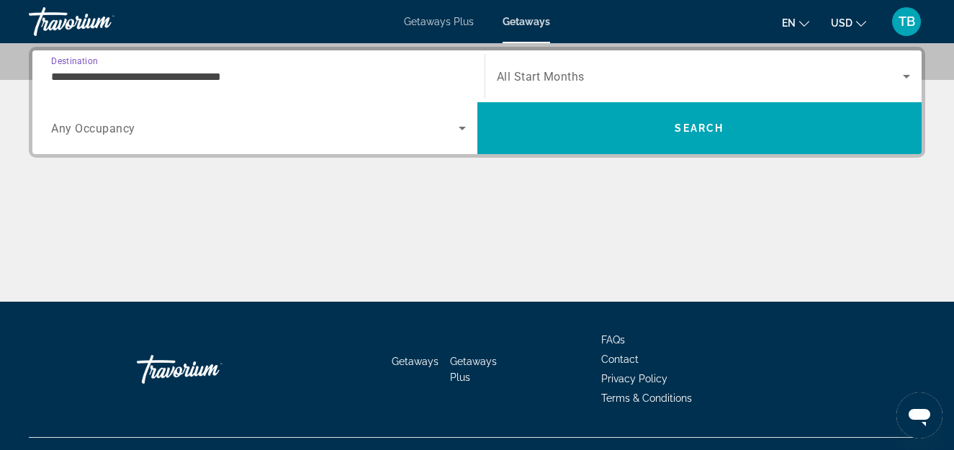
click at [217, 78] on input "**********" at bounding box center [258, 76] width 415 height 17
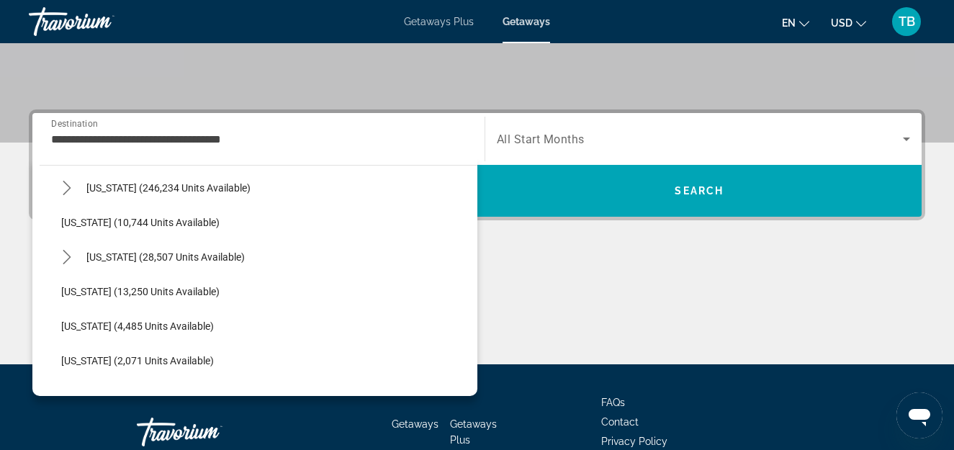
scroll to position [211, 0]
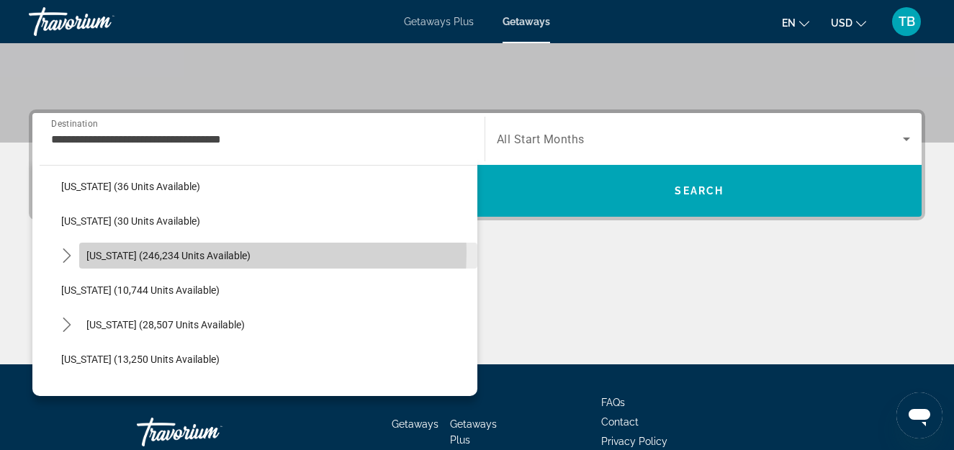
click at [182, 252] on span "[US_STATE] (246,234 units available)" at bounding box center [168, 256] width 164 height 12
type input "**********"
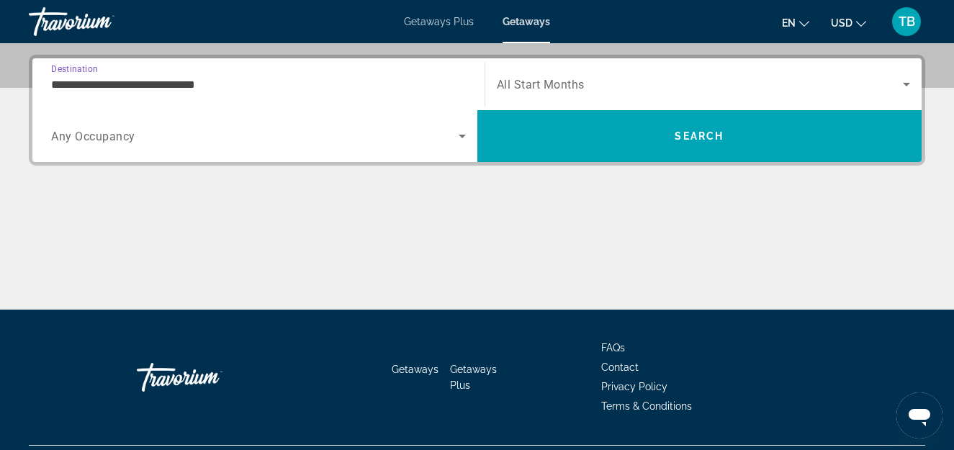
scroll to position [352, 0]
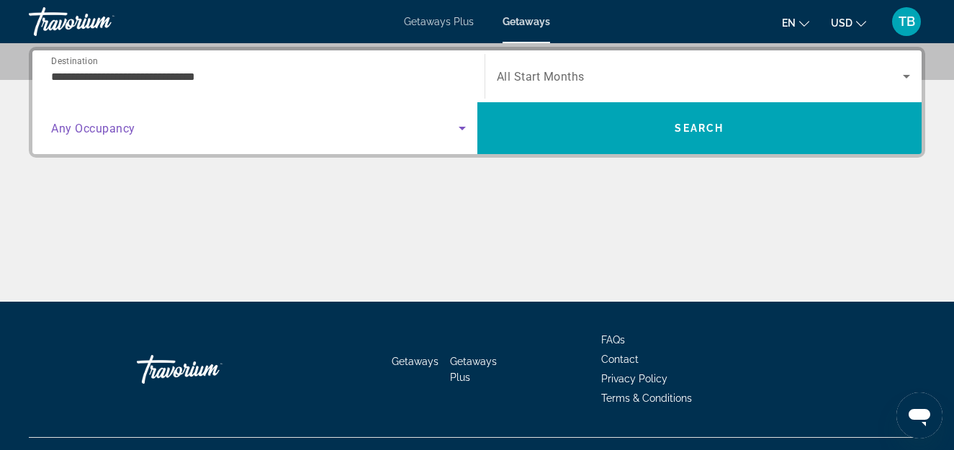
click at [461, 127] on icon "Search widget" at bounding box center [462, 129] width 7 height 4
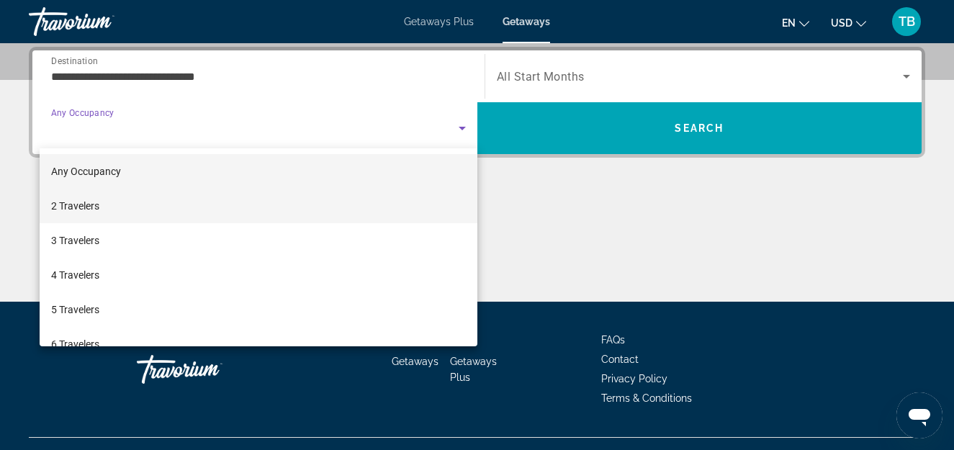
click at [181, 207] on mat-option "2 Travelers" at bounding box center [259, 206] width 438 height 35
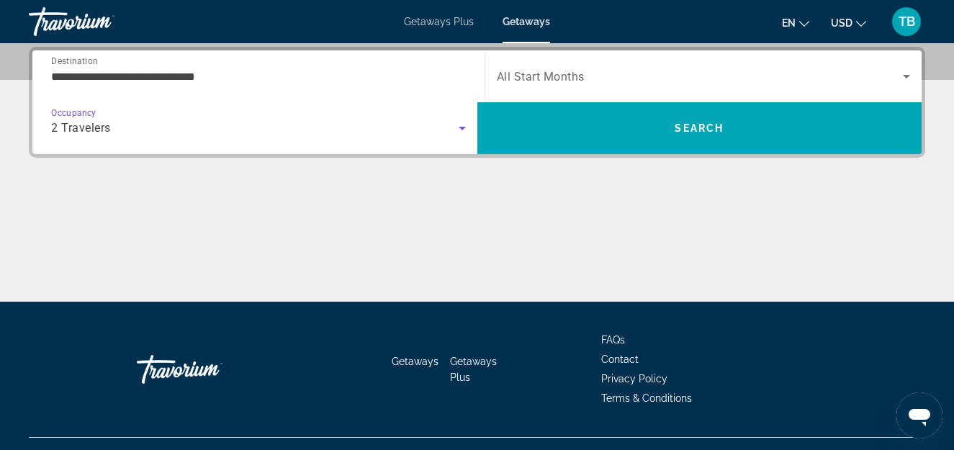
click at [907, 78] on icon "Search widget" at bounding box center [906, 77] width 7 height 4
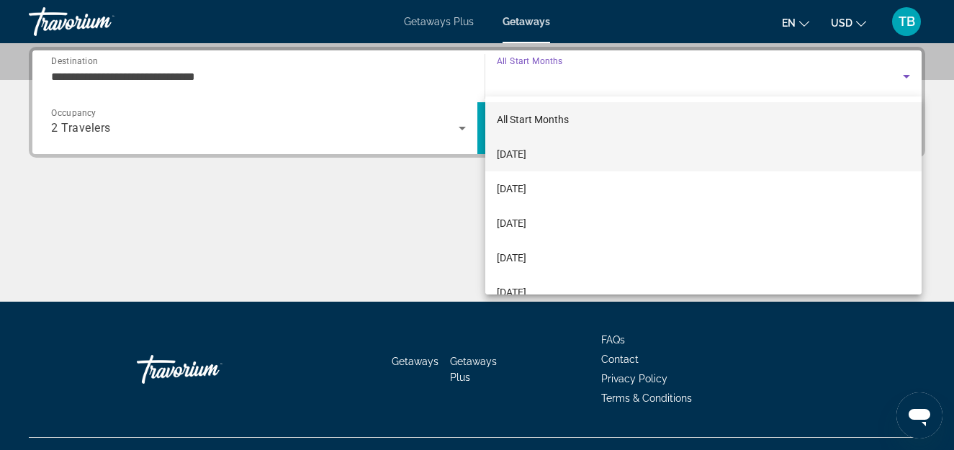
click at [526, 148] on span "[DATE]" at bounding box center [512, 153] width 30 height 17
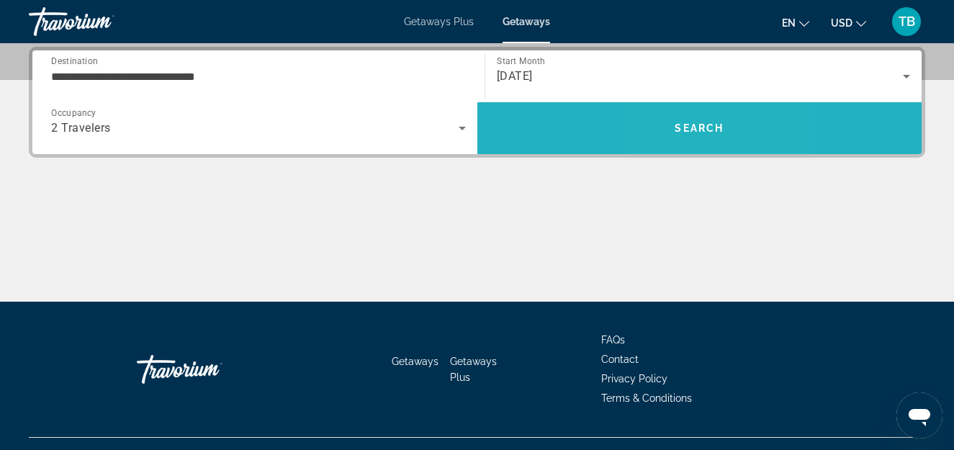
click at [683, 127] on span "Search" at bounding box center [699, 128] width 49 height 12
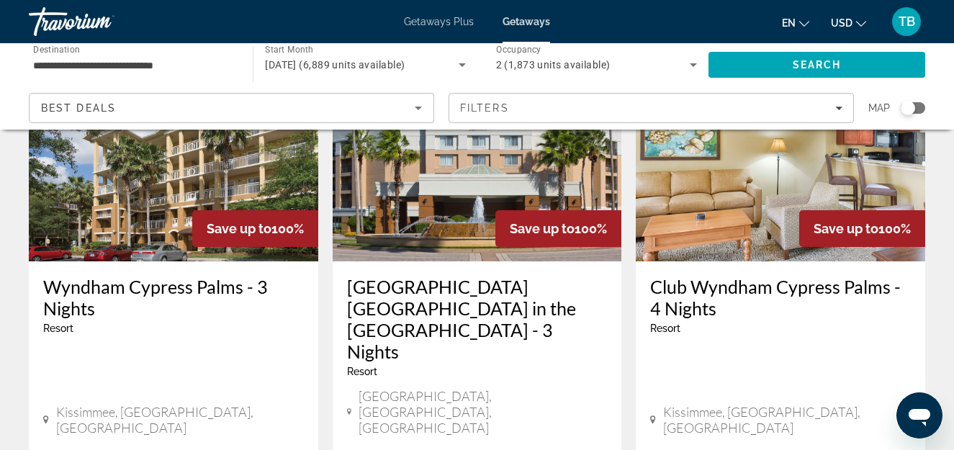
scroll to position [1949, 0]
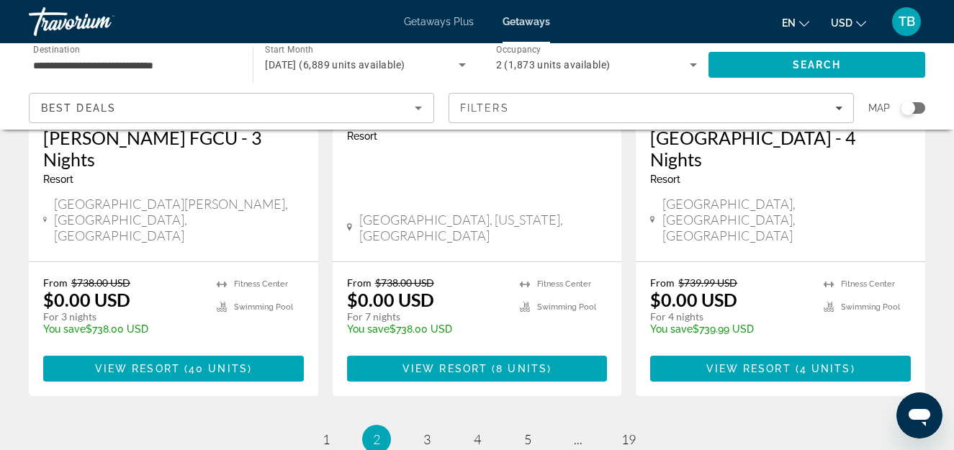
scroll to position [2009, 0]
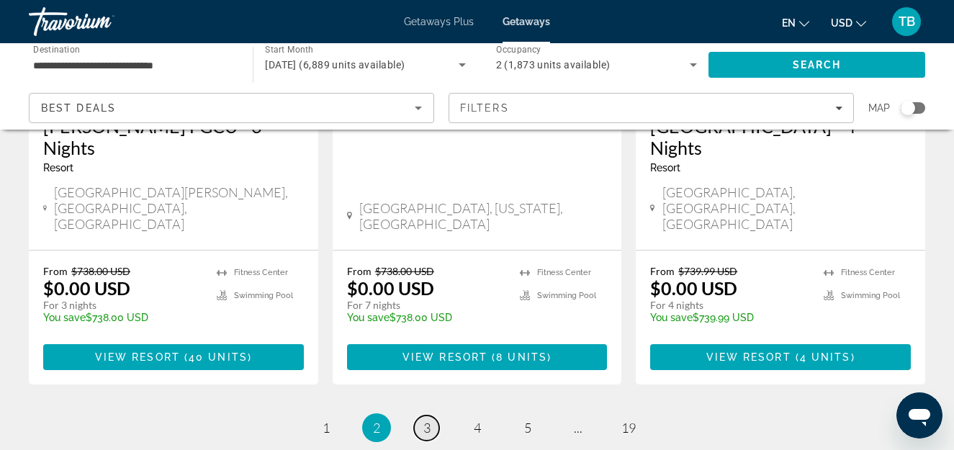
click at [429, 420] on span "3" at bounding box center [426, 428] width 7 height 16
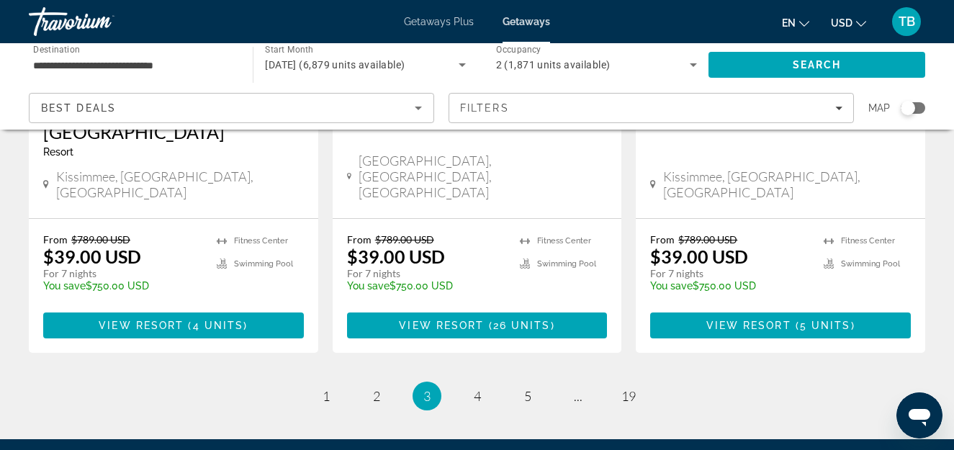
scroll to position [2031, 0]
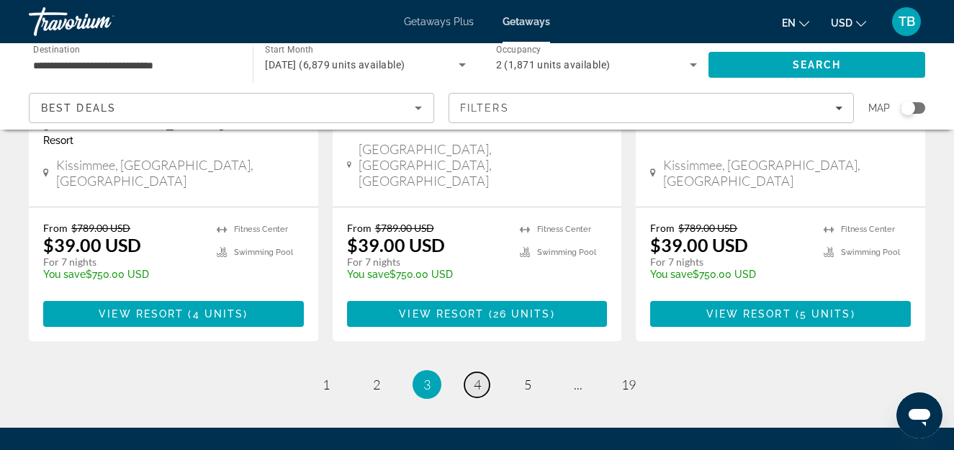
click at [475, 377] on span "4" at bounding box center [477, 385] width 7 height 16
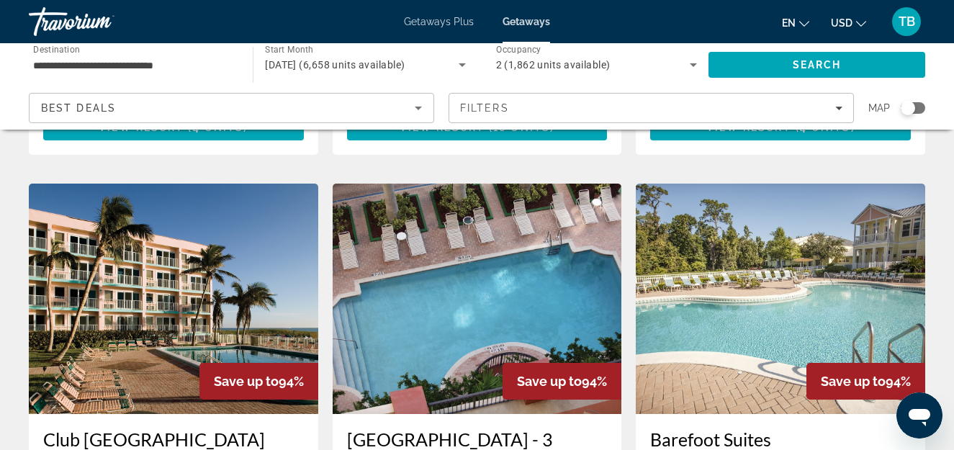
scroll to position [1682, 0]
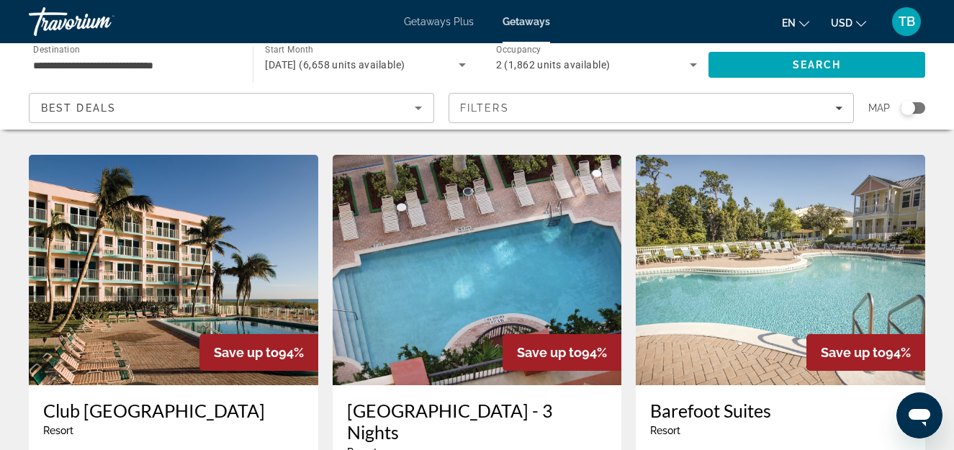
click at [75, 65] on input "**********" at bounding box center [133, 65] width 201 height 17
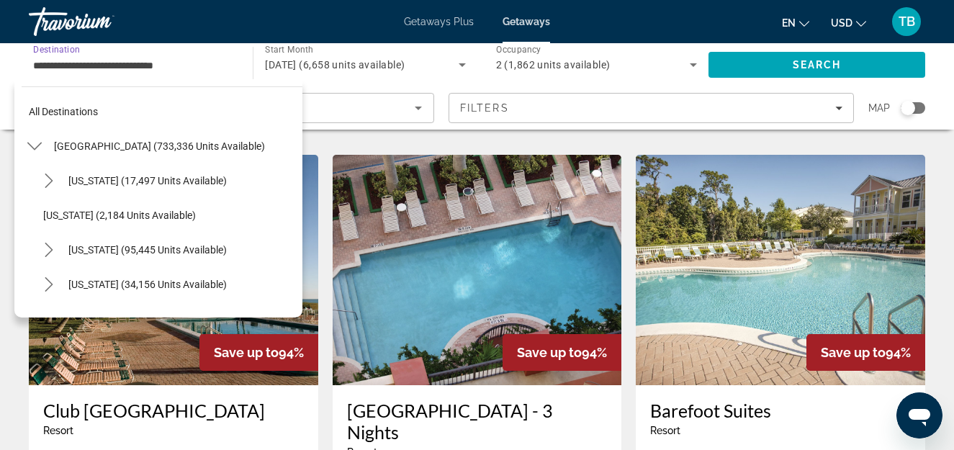
scroll to position [189, 0]
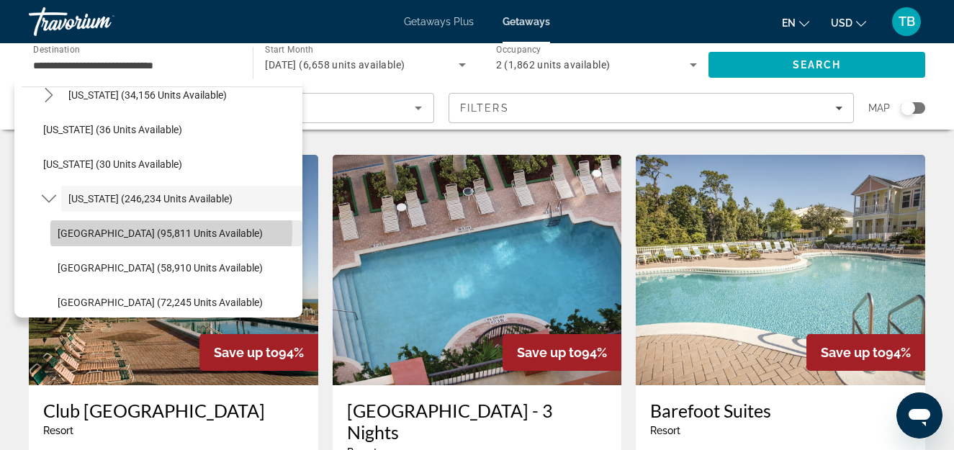
click at [158, 231] on span "[GEOGRAPHIC_DATA] (95,811 units available)" at bounding box center [160, 234] width 205 height 12
type input "**********"
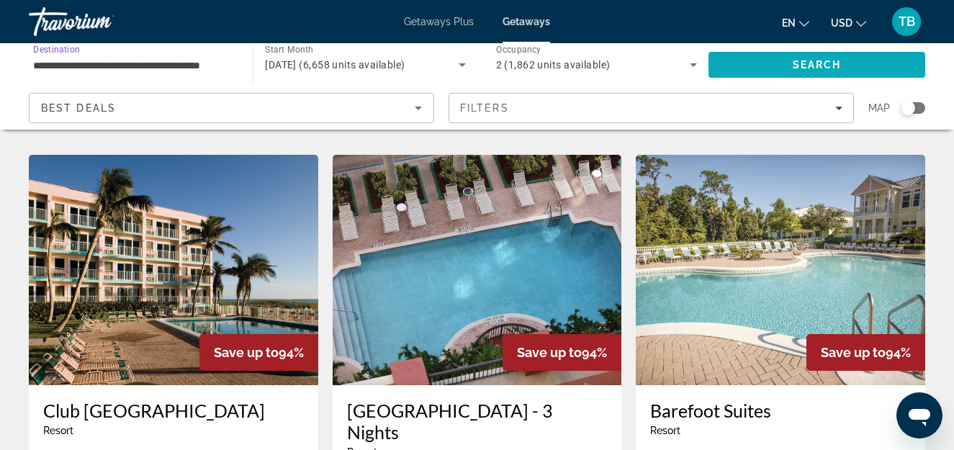
click at [799, 66] on span "Search" at bounding box center [817, 65] width 49 height 12
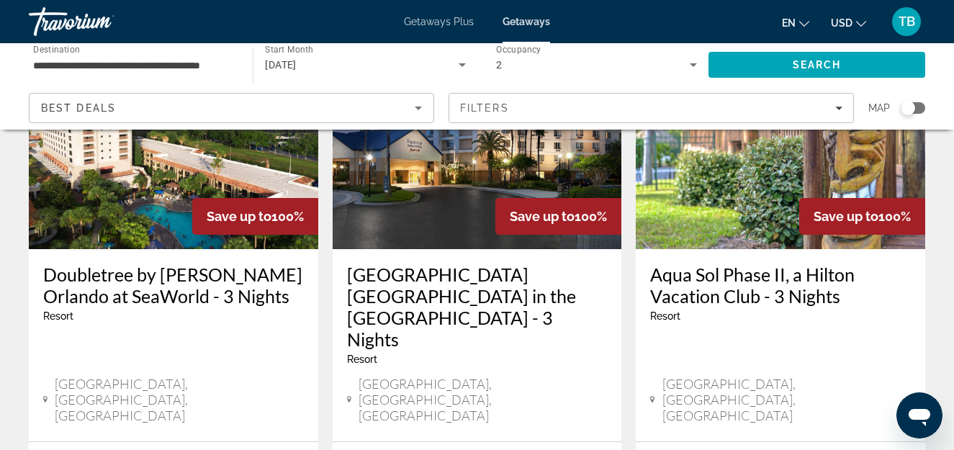
scroll to position [1978, 0]
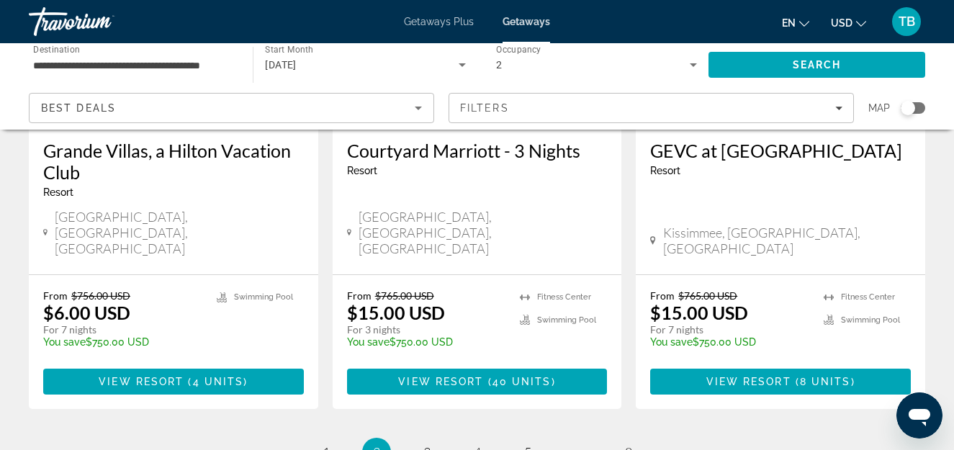
scroll to position [2009, 0]
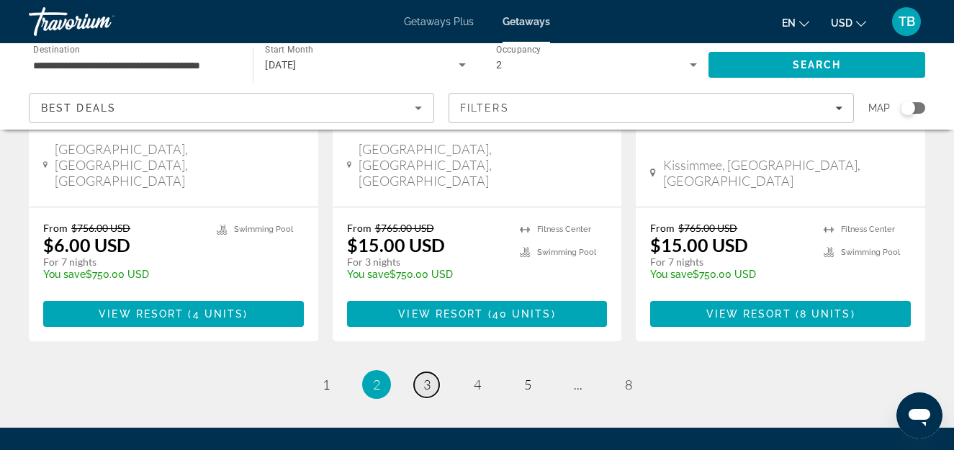
click at [423, 377] on span "3" at bounding box center [426, 385] width 7 height 16
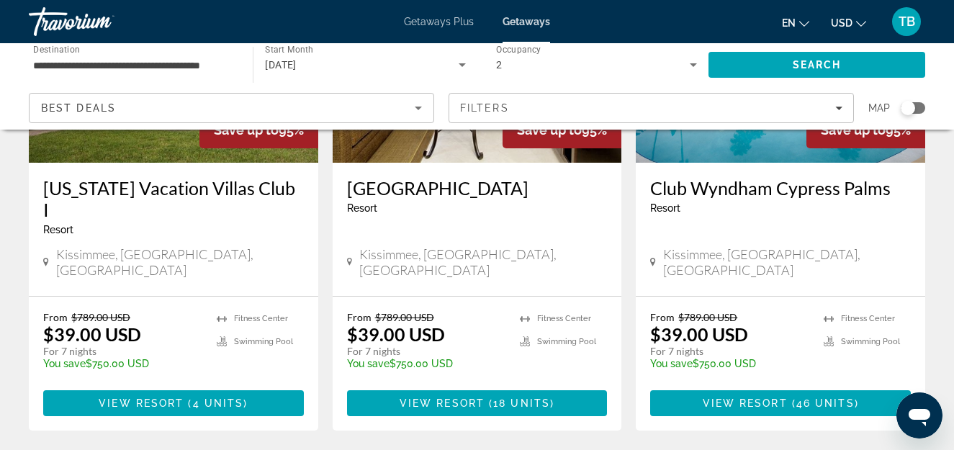
scroll to position [2009, 0]
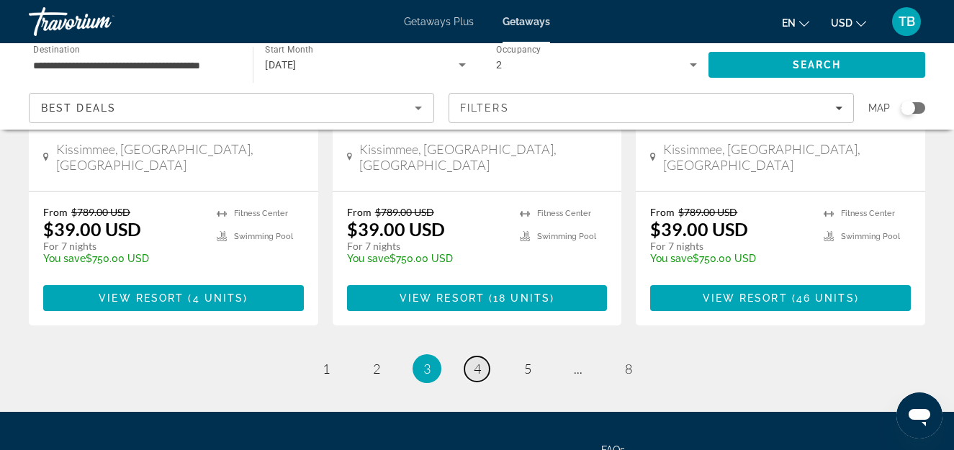
click at [479, 361] on span "4" at bounding box center [477, 369] width 7 height 16
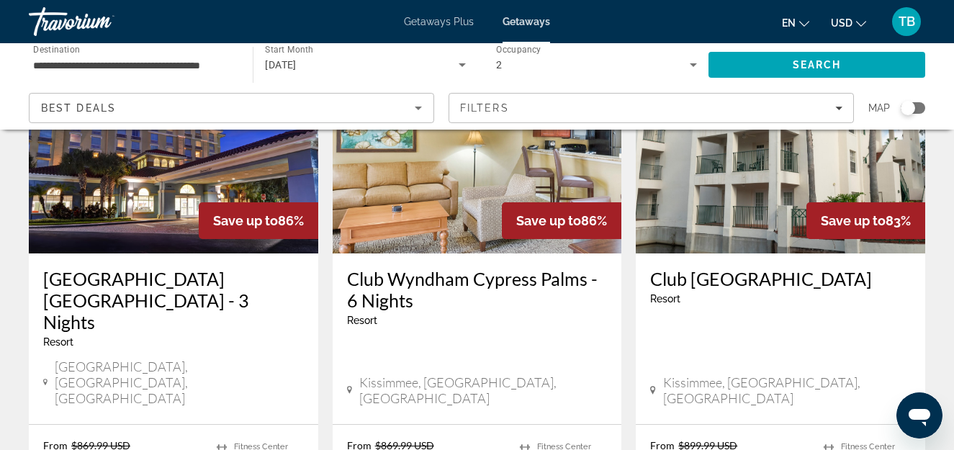
scroll to position [1904, 0]
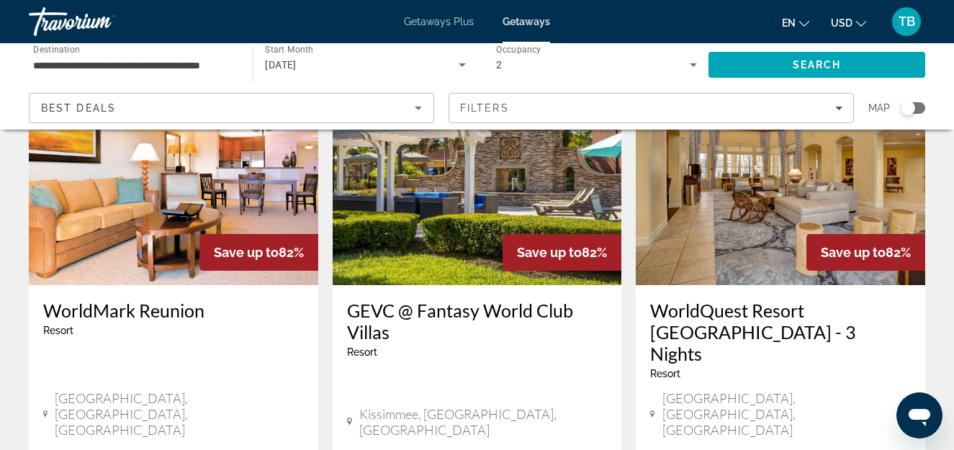
scroll to position [192, 0]
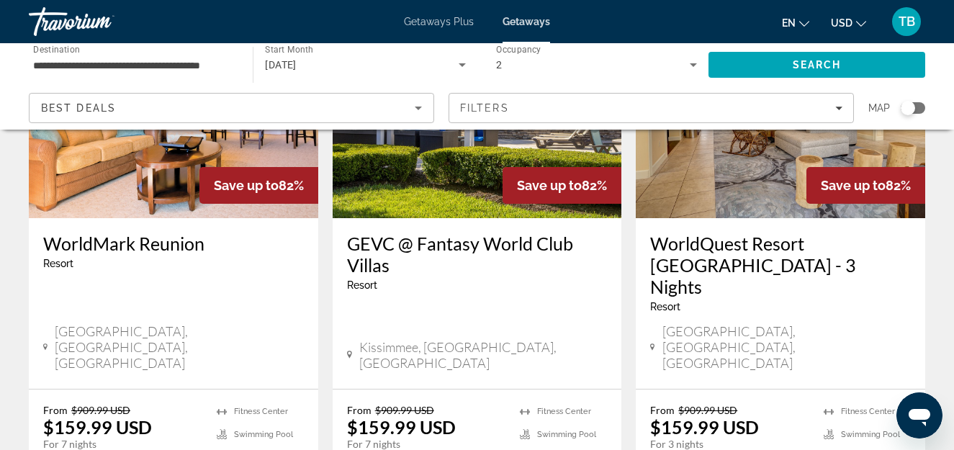
click at [160, 250] on h3 "WorldMark Reunion" at bounding box center [173, 244] width 261 height 22
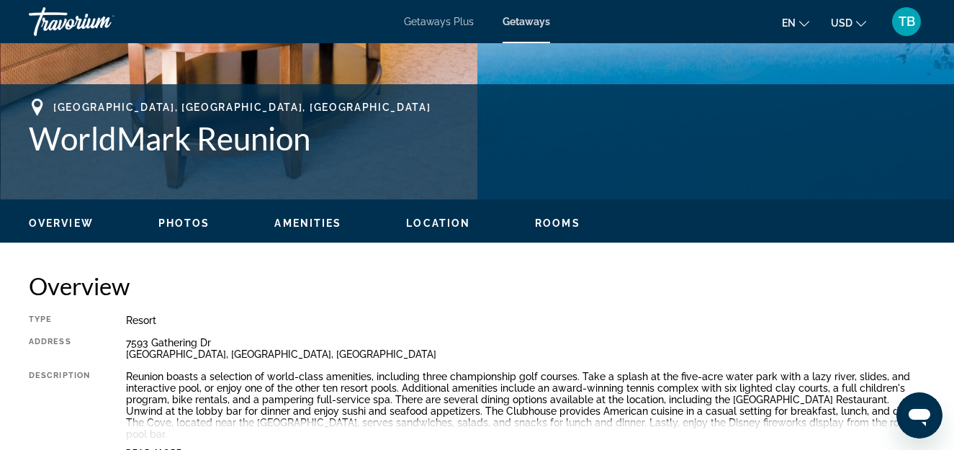
scroll to position [557, 0]
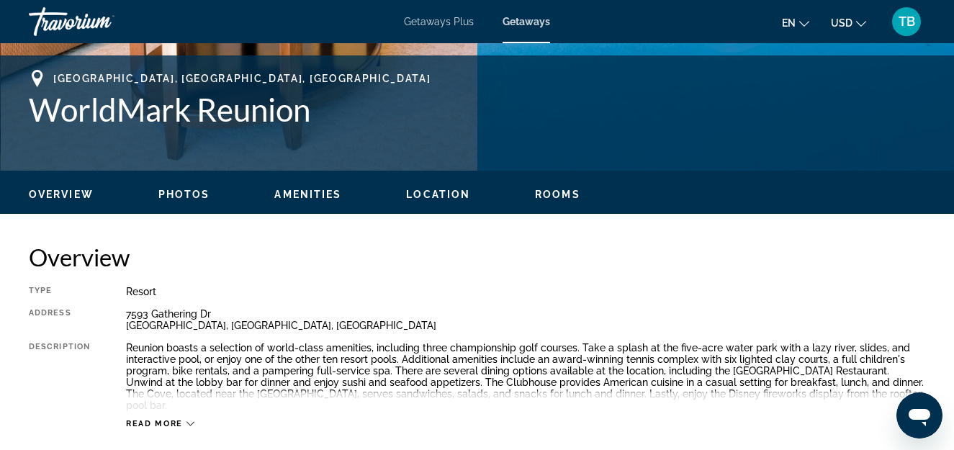
click at [181, 196] on span "Photos" at bounding box center [184, 195] width 52 height 12
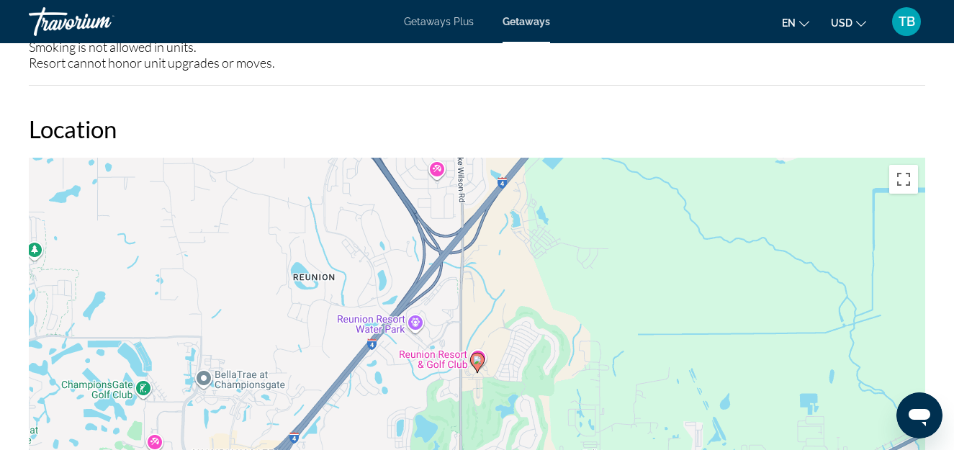
scroll to position [2119, 0]
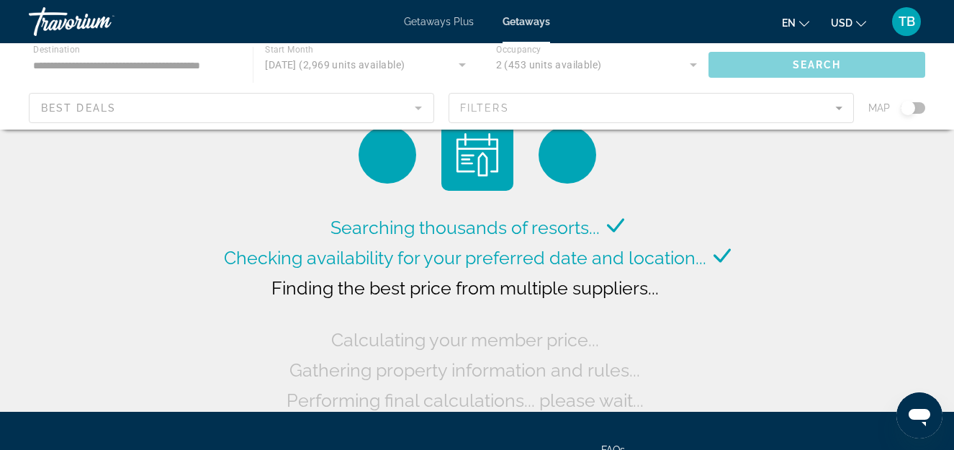
click at [817, 55] on div "Main content" at bounding box center [477, 86] width 954 height 86
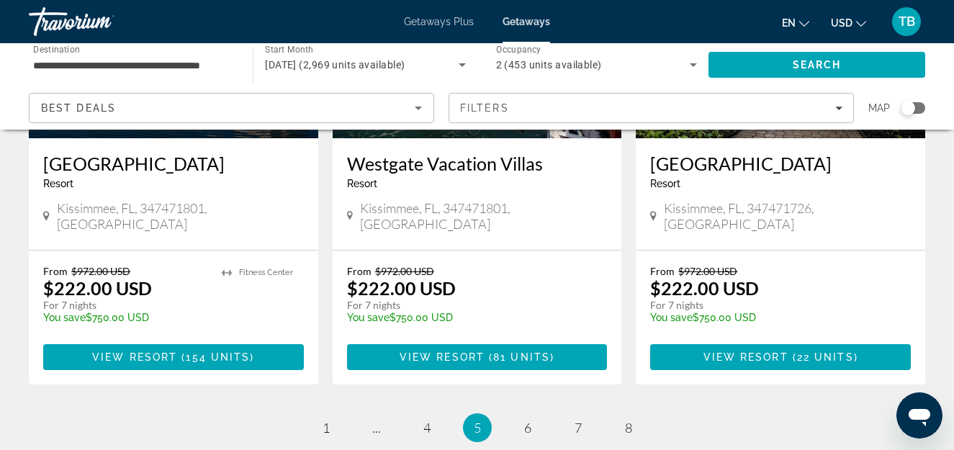
scroll to position [2009, 0]
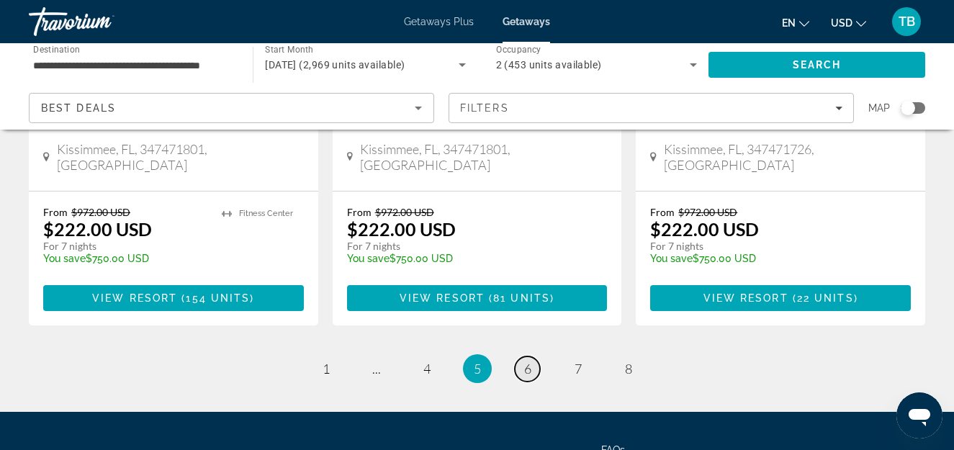
click at [533, 356] on link "page 6" at bounding box center [527, 368] width 25 height 25
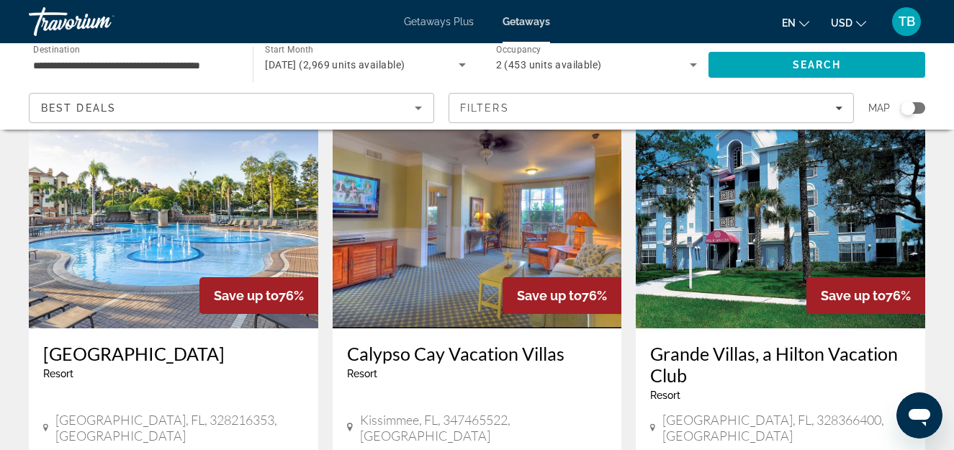
scroll to position [1719, 0]
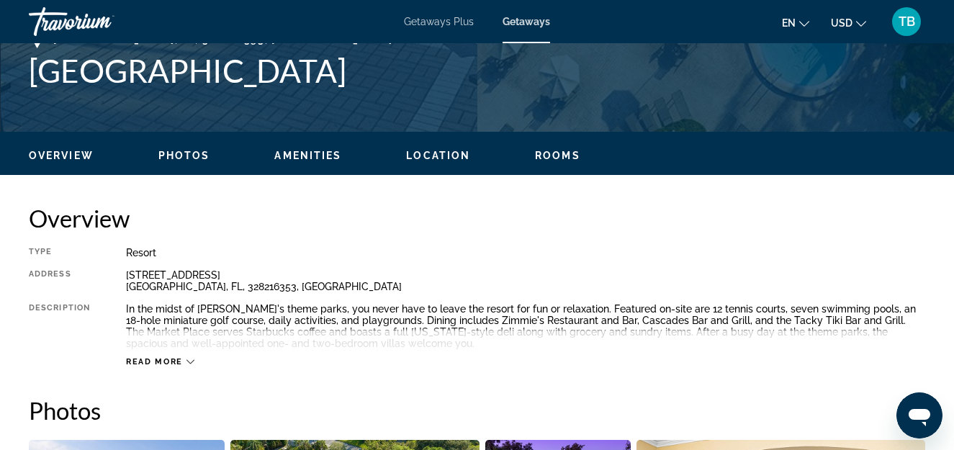
scroll to position [645, 0]
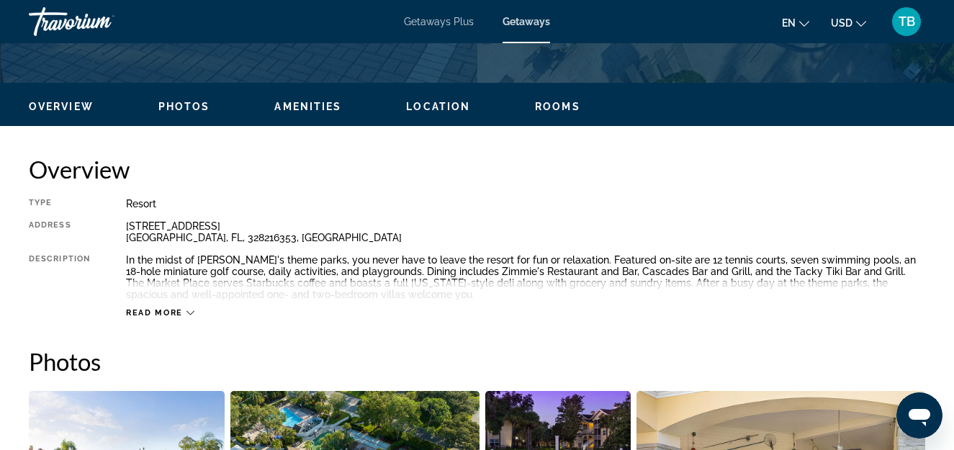
click at [176, 313] on span "Read more" at bounding box center [154, 312] width 57 height 9
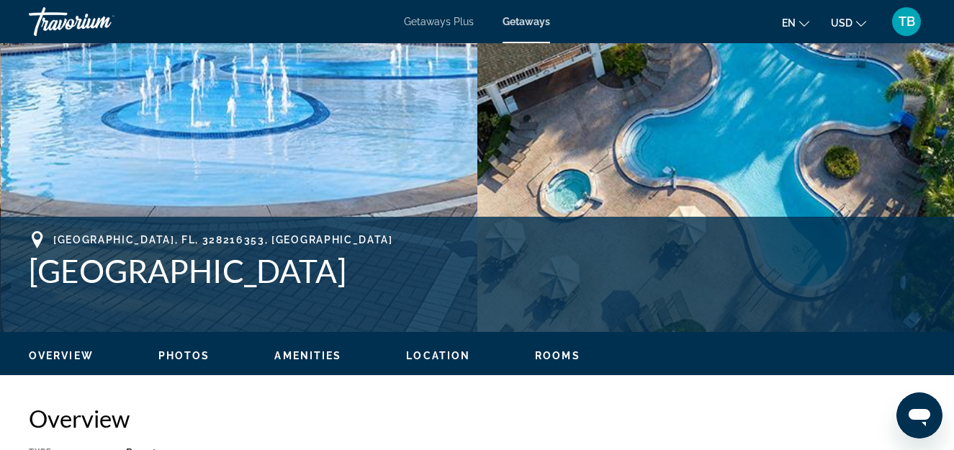
scroll to position [357, 0]
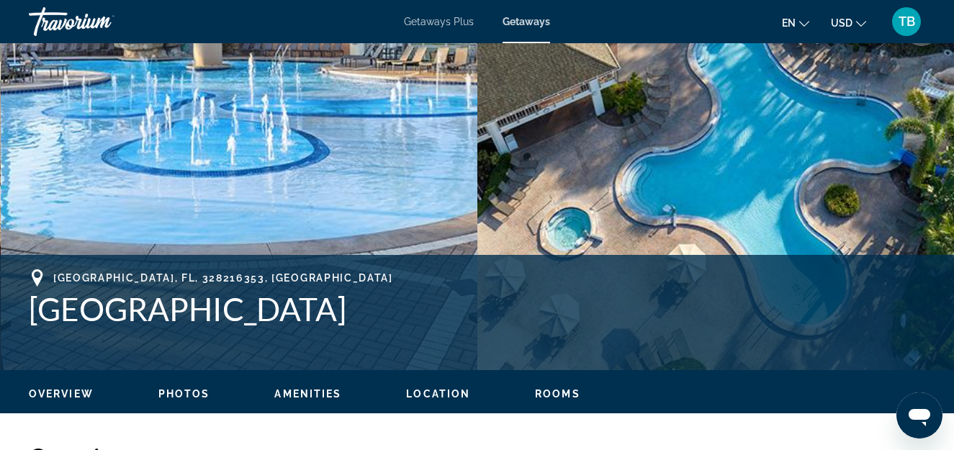
click at [184, 390] on span "Photos" at bounding box center [184, 394] width 52 height 12
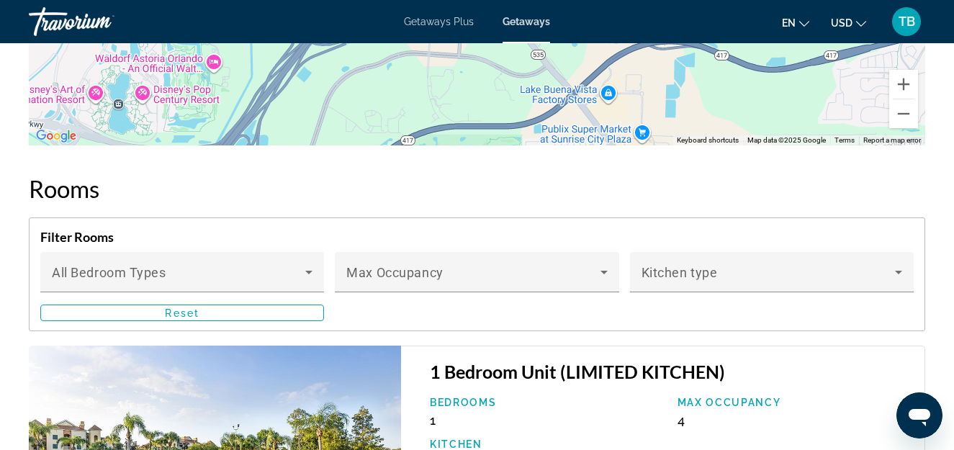
scroll to position [2326, 0]
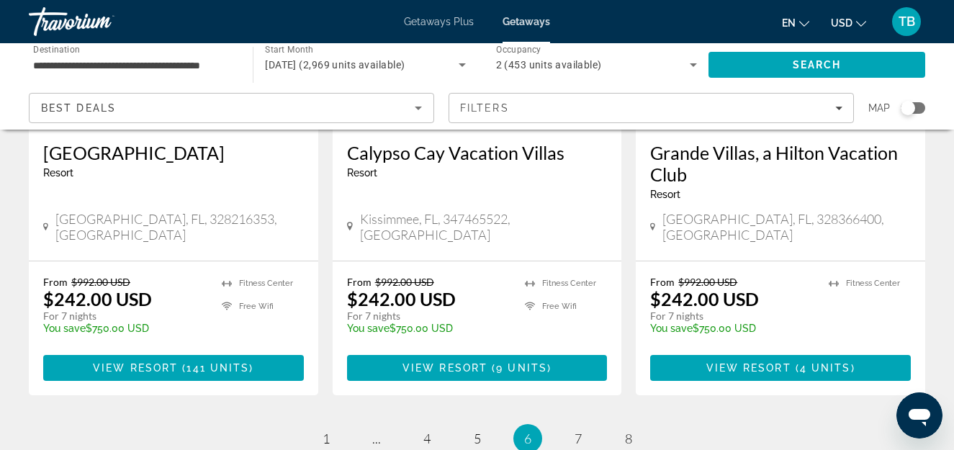
scroll to position [1988, 0]
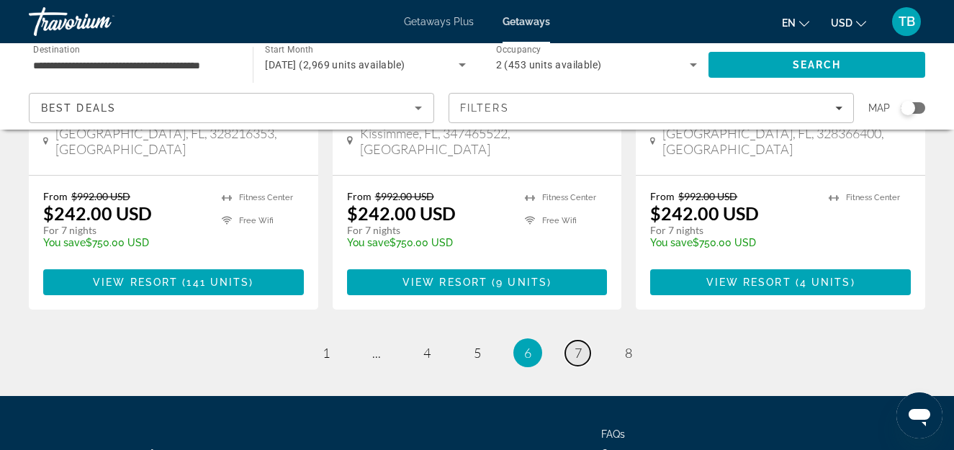
click at [575, 345] on span "7" at bounding box center [578, 353] width 7 height 16
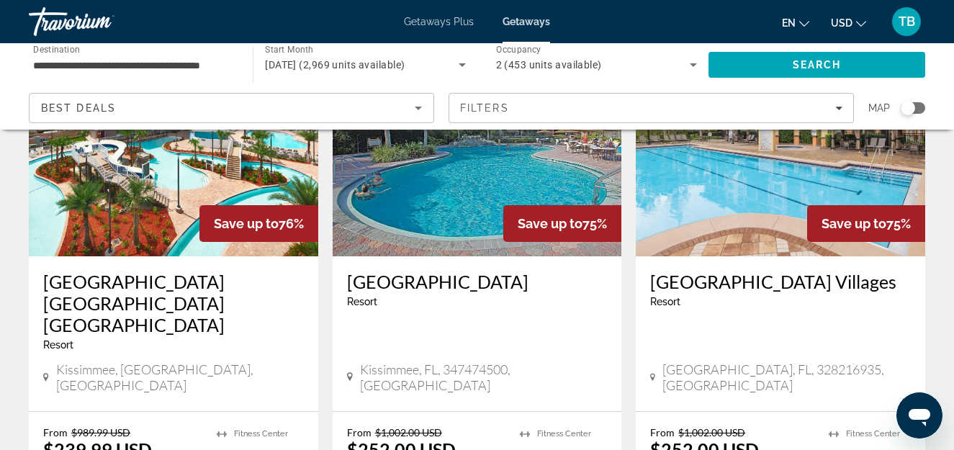
scroll to position [166, 0]
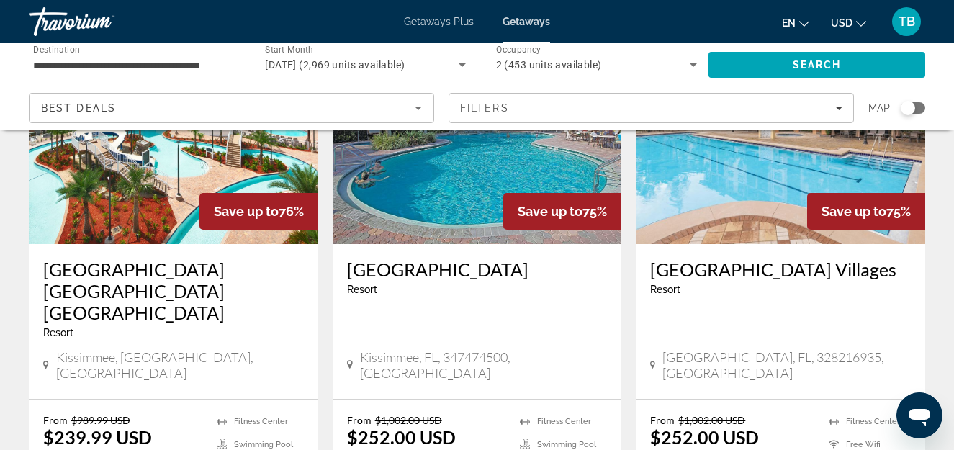
click at [748, 265] on h3 "[GEOGRAPHIC_DATA] Villages" at bounding box center [780, 270] width 261 height 22
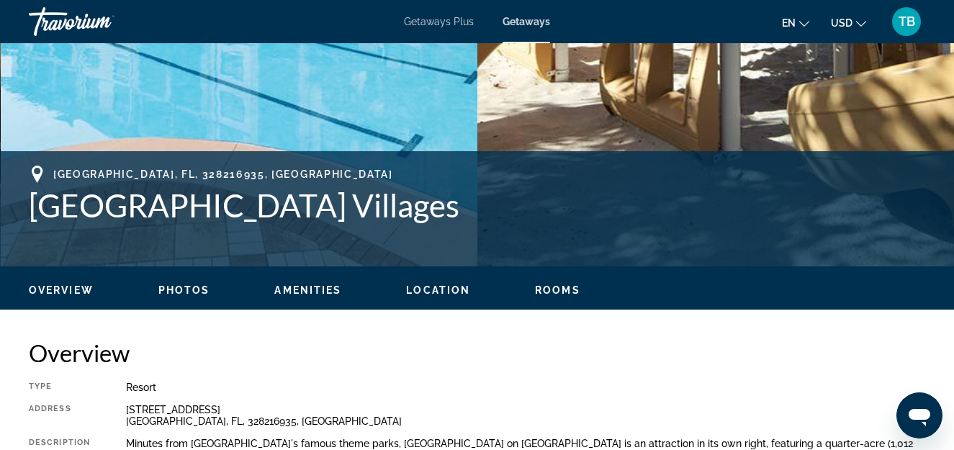
scroll to position [528, 0]
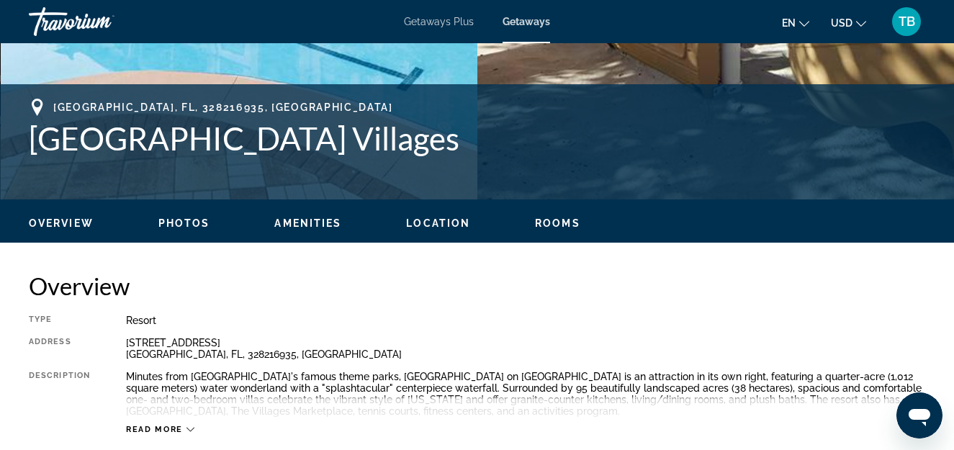
click at [192, 225] on span "Photos" at bounding box center [184, 223] width 52 height 12
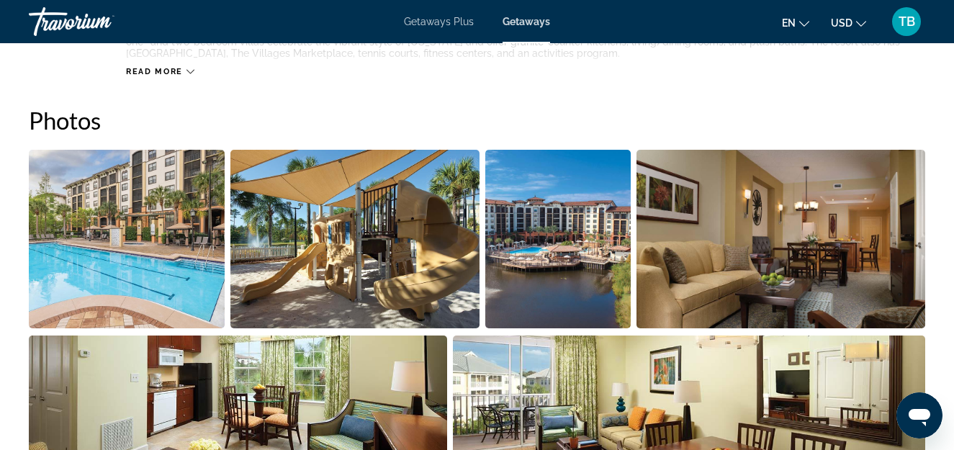
scroll to position [847, 0]
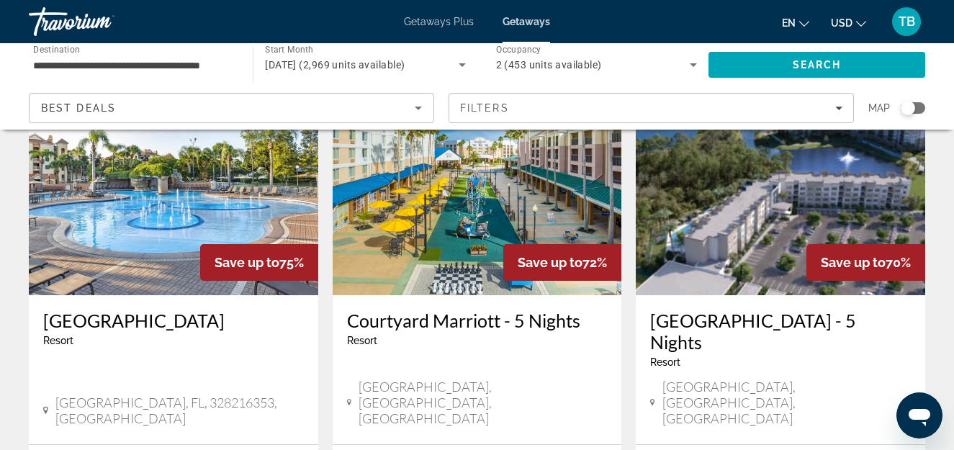
scroll to position [714, 0]
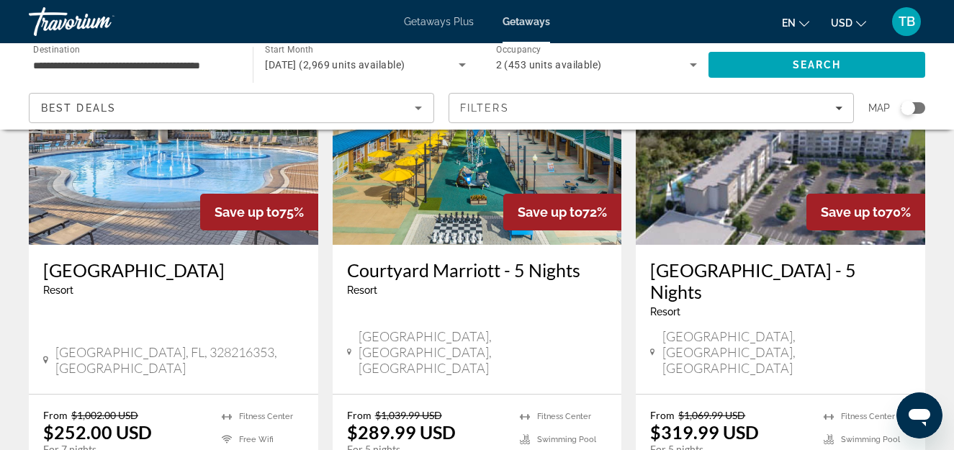
click at [201, 259] on h3 "[GEOGRAPHIC_DATA]" at bounding box center [173, 270] width 261 height 22
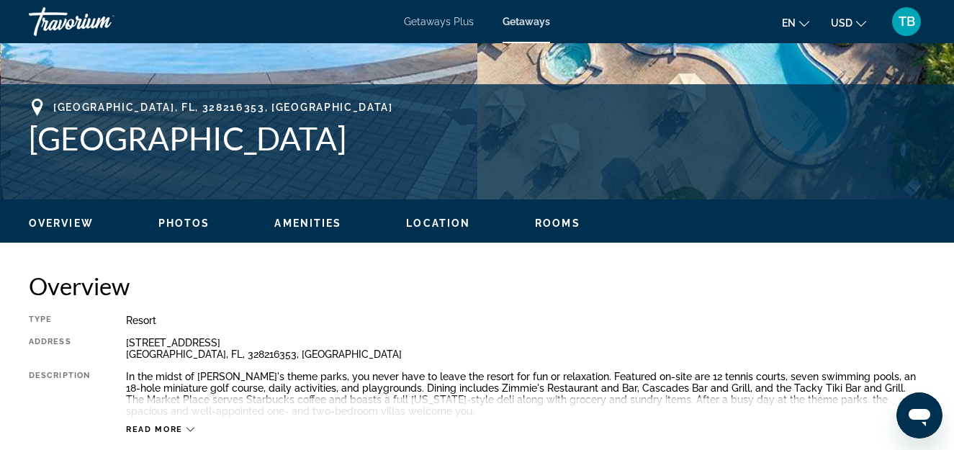
scroll to position [537, 0]
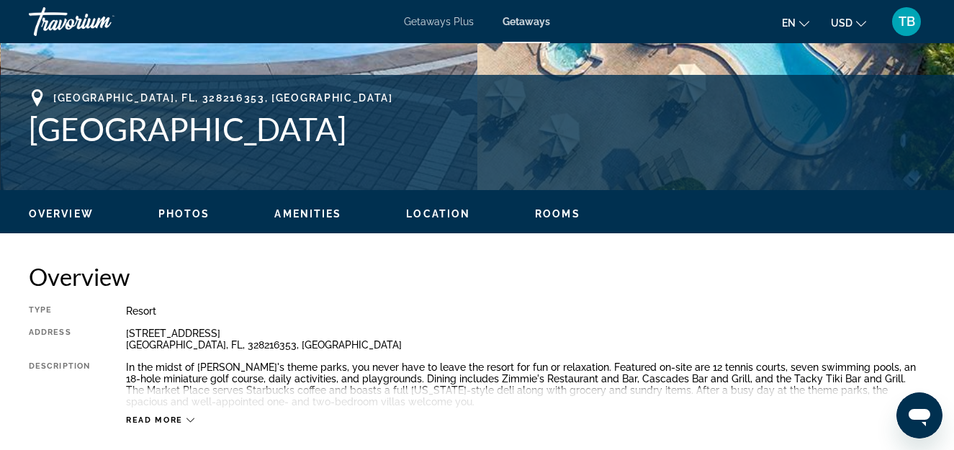
click at [173, 214] on span "Photos" at bounding box center [184, 214] width 52 height 12
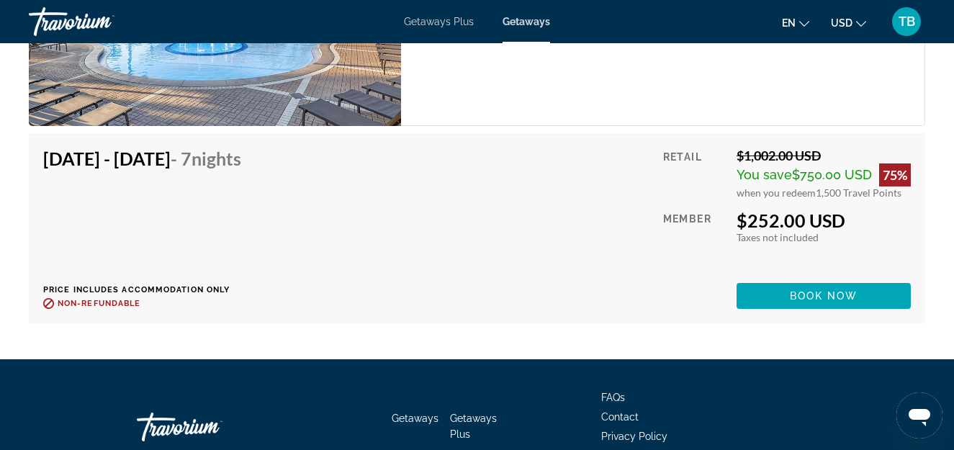
scroll to position [2781, 0]
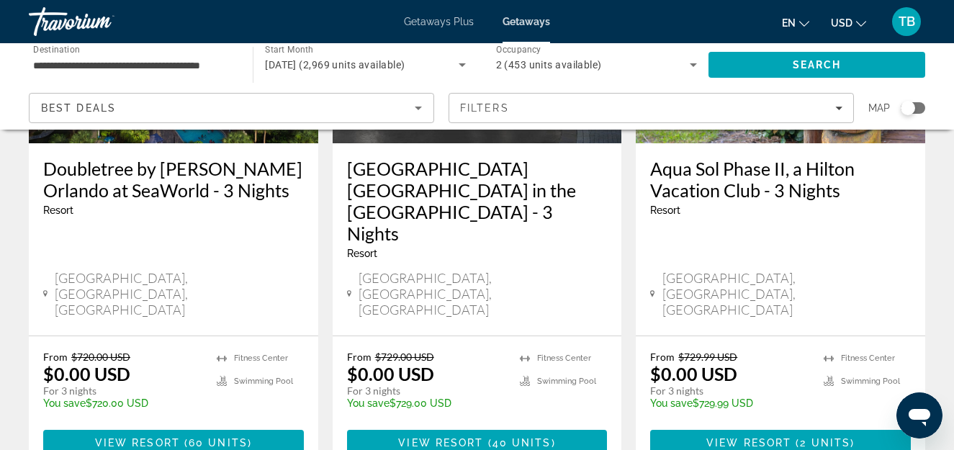
scroll to position [2052, 0]
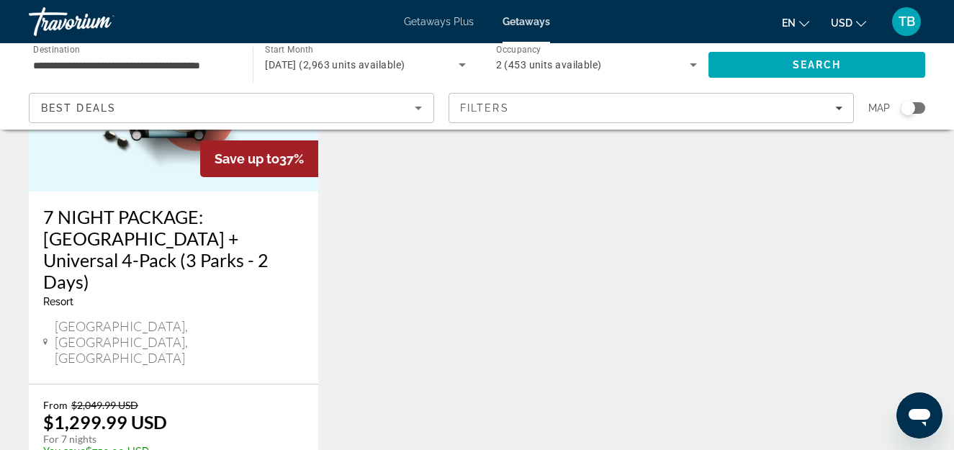
scroll to position [1978, 0]
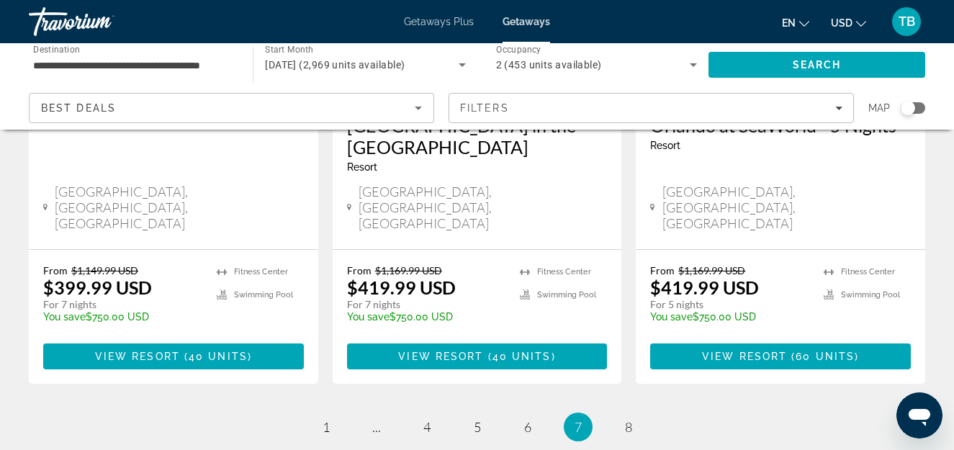
scroll to position [2031, 0]
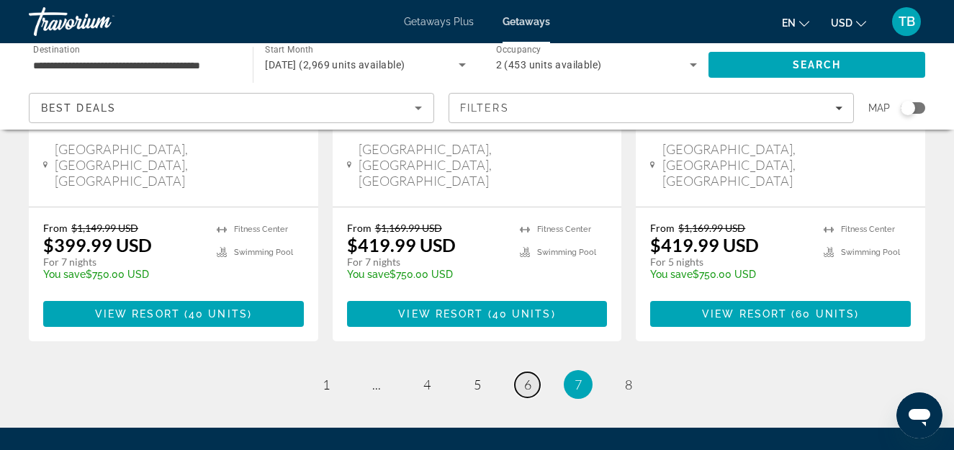
click at [522, 372] on link "page 6" at bounding box center [527, 384] width 25 height 25
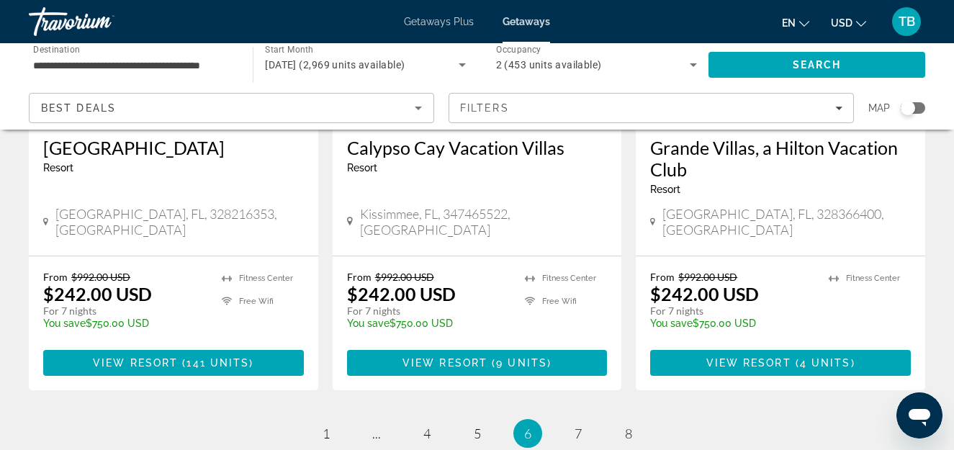
scroll to position [1919, 0]
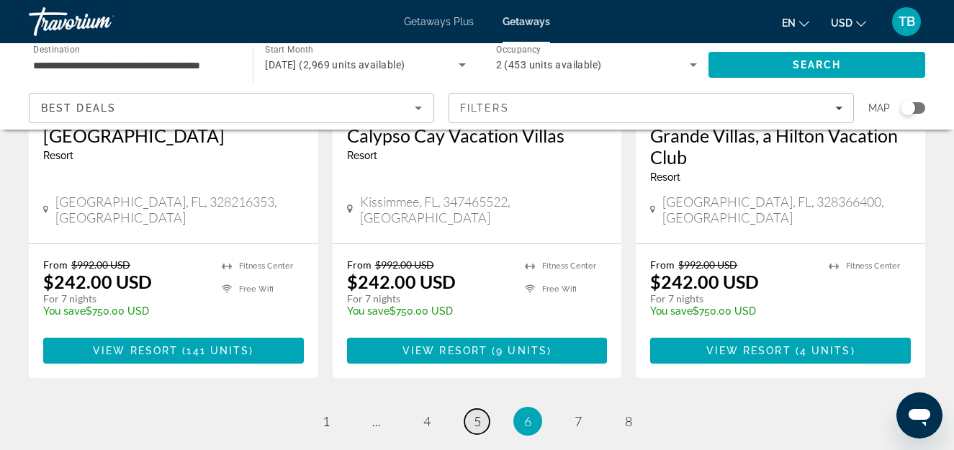
click at [478, 413] on span "5" at bounding box center [477, 421] width 7 height 16
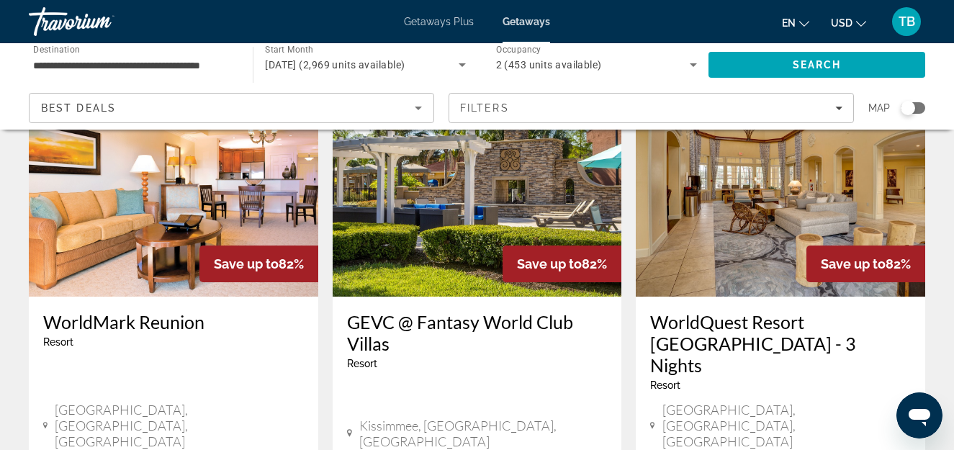
scroll to position [104, 0]
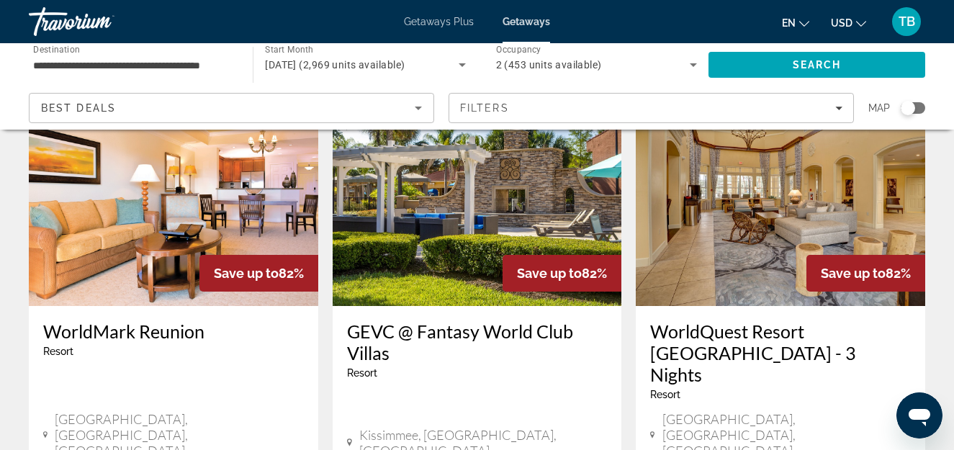
click at [118, 331] on h3 "WorldMark Reunion" at bounding box center [173, 331] width 261 height 22
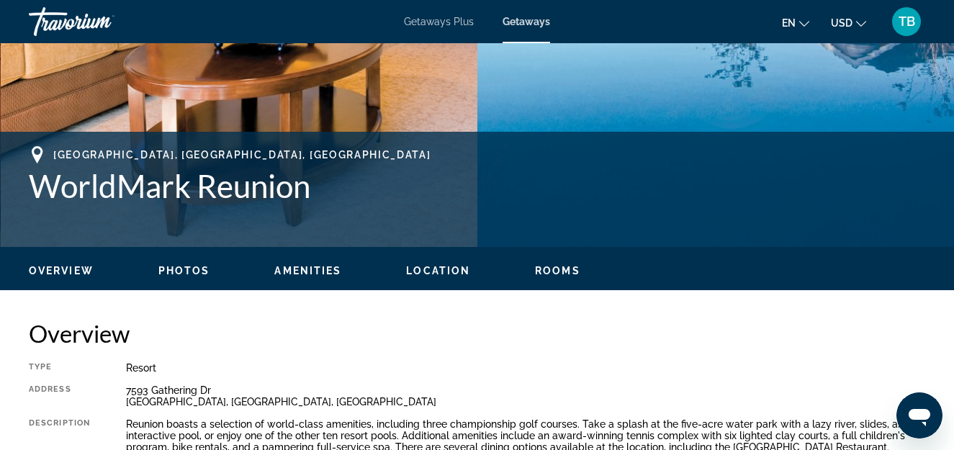
scroll to position [490, 0]
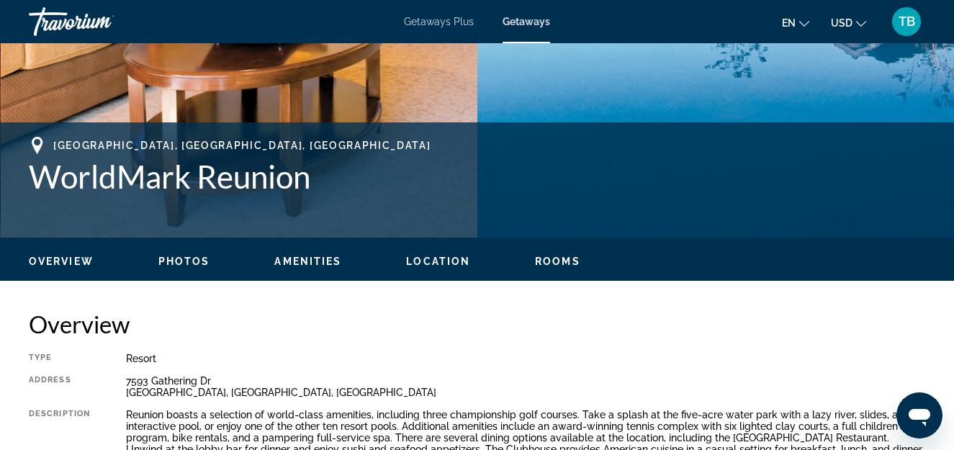
click at [562, 264] on span "Rooms" at bounding box center [557, 262] width 45 height 12
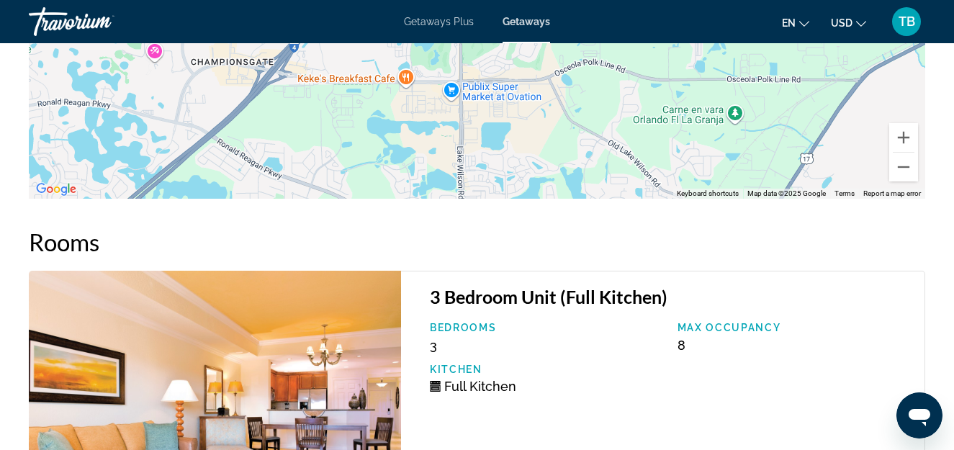
scroll to position [2481, 0]
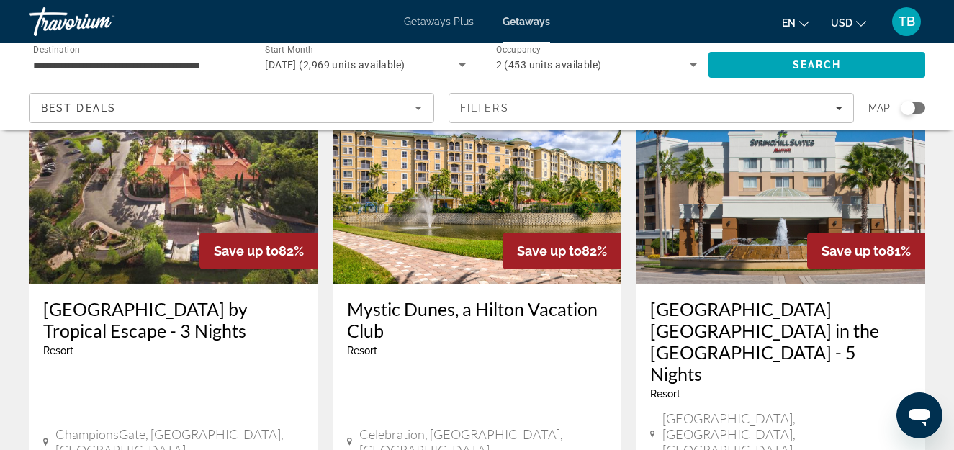
scroll to position [720, 0]
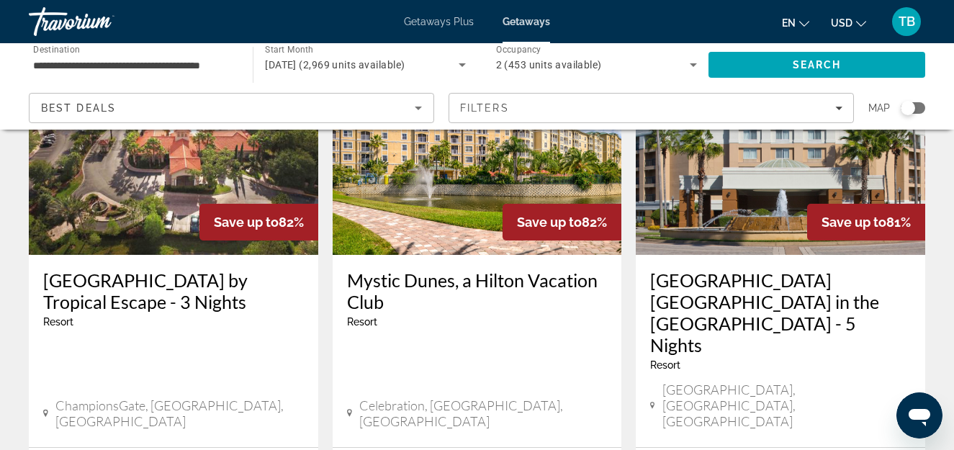
click at [518, 269] on h3 "Mystic Dunes, a Hilton Vacation Club" at bounding box center [477, 290] width 261 height 43
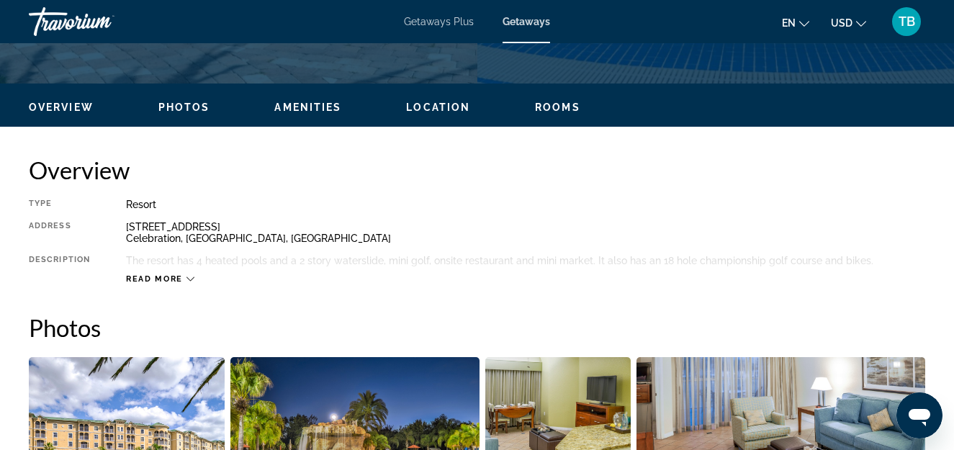
scroll to position [653, 0]
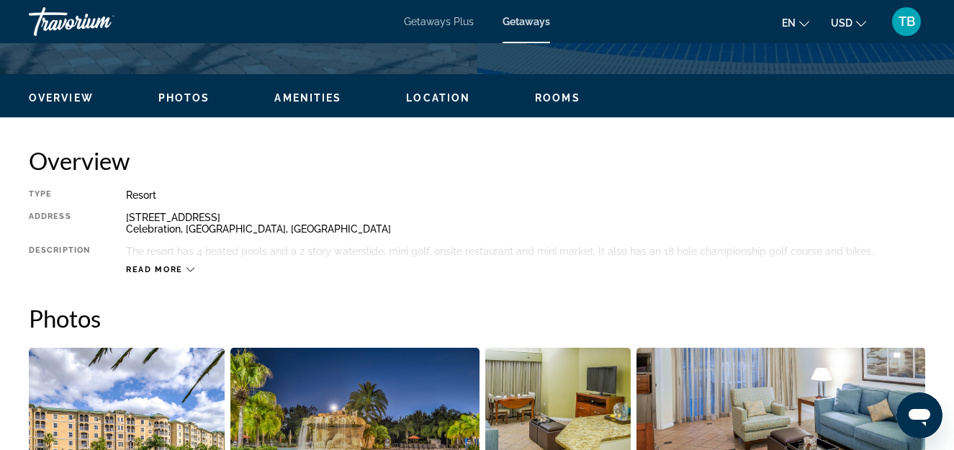
click at [187, 270] on icon "Main content" at bounding box center [191, 270] width 8 height 8
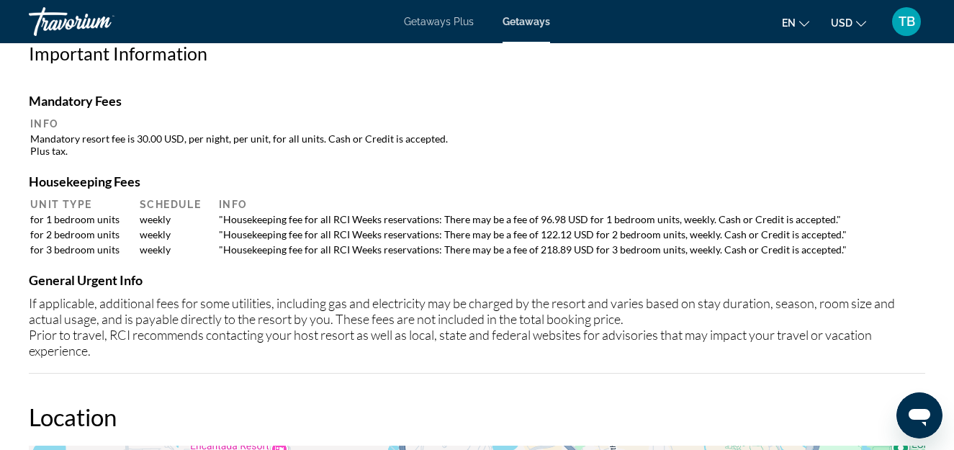
scroll to position [1499, 0]
